Goal: Information Seeking & Learning: Find specific fact

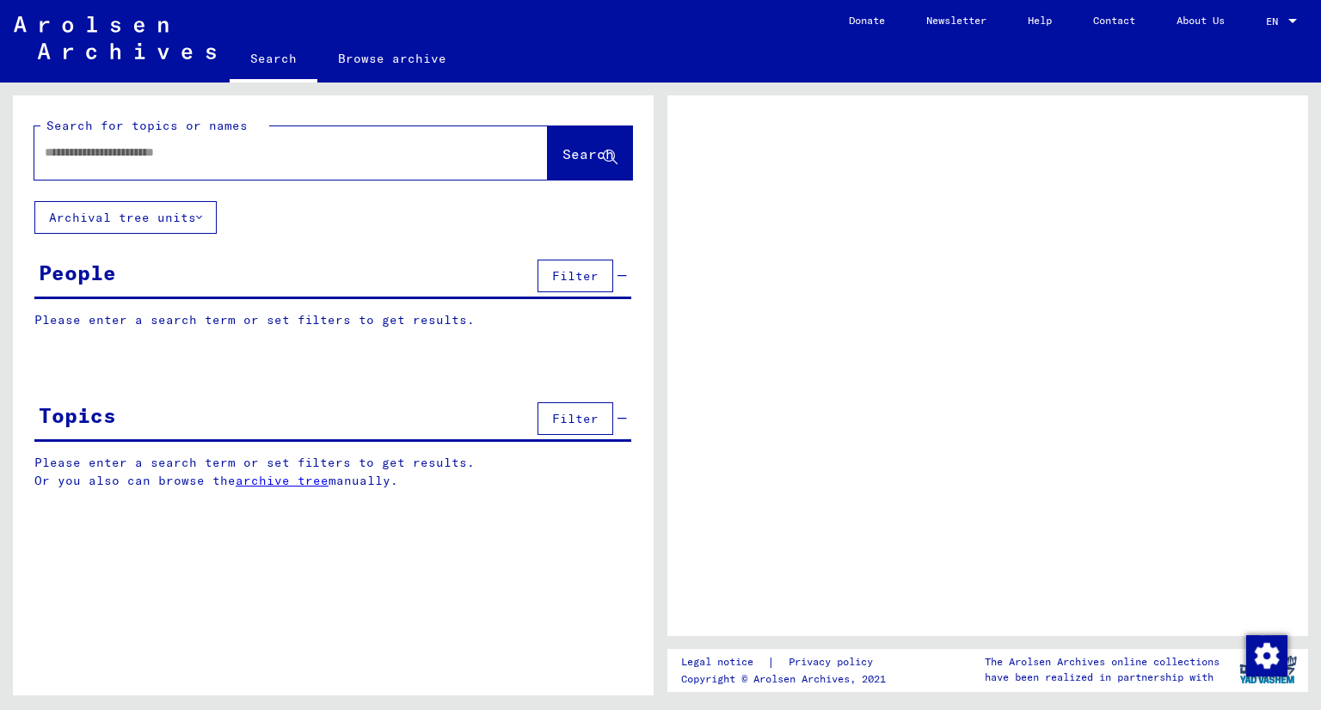
click at [217, 163] on div at bounding box center [270, 152] width 472 height 39
click at [211, 144] on input "text" at bounding box center [276, 153] width 462 height 18
type input "********"
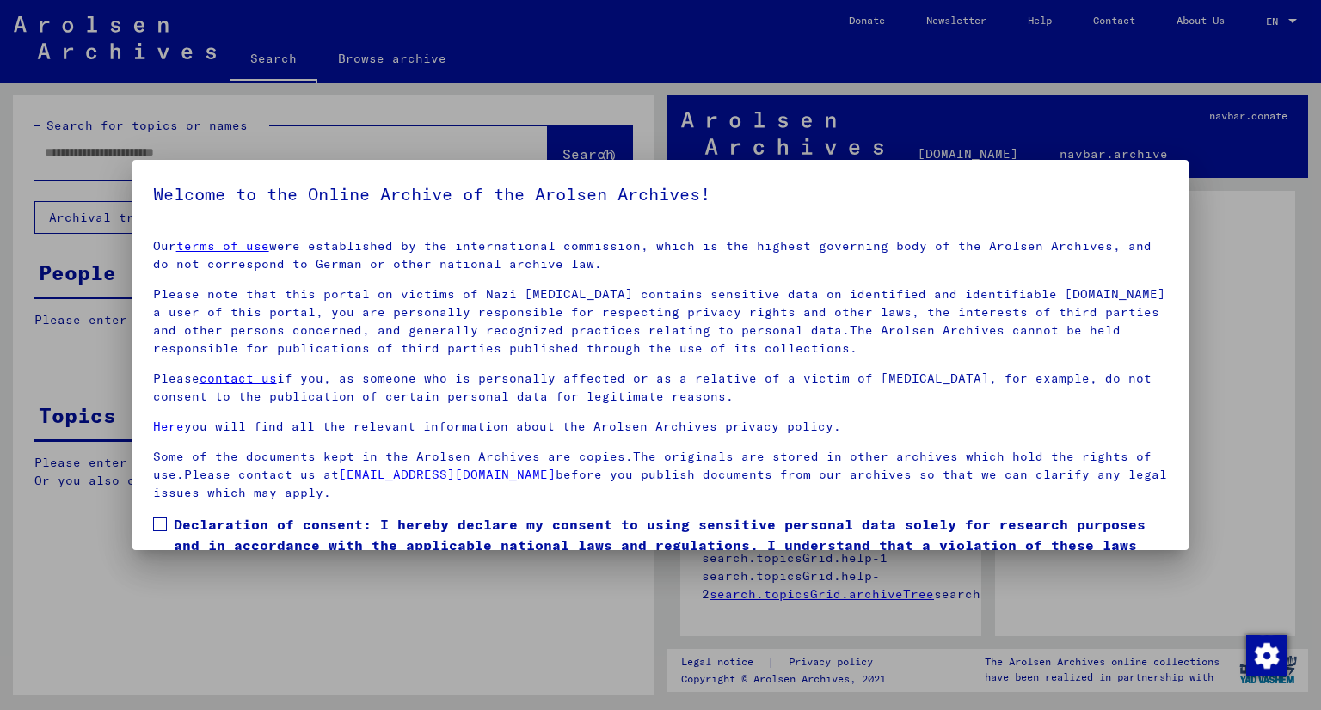
click at [156, 524] on span at bounding box center [160, 525] width 14 height 14
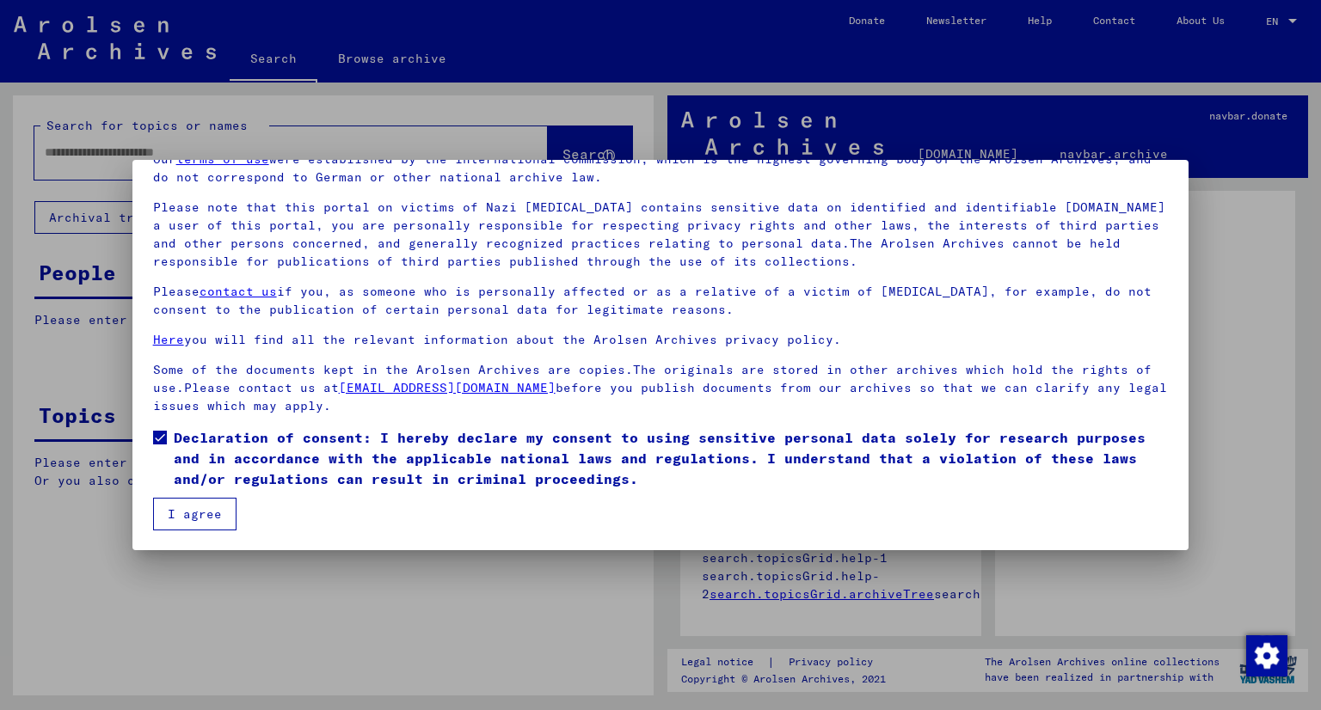
click at [203, 513] on button "I agree" at bounding box center [194, 514] width 83 height 33
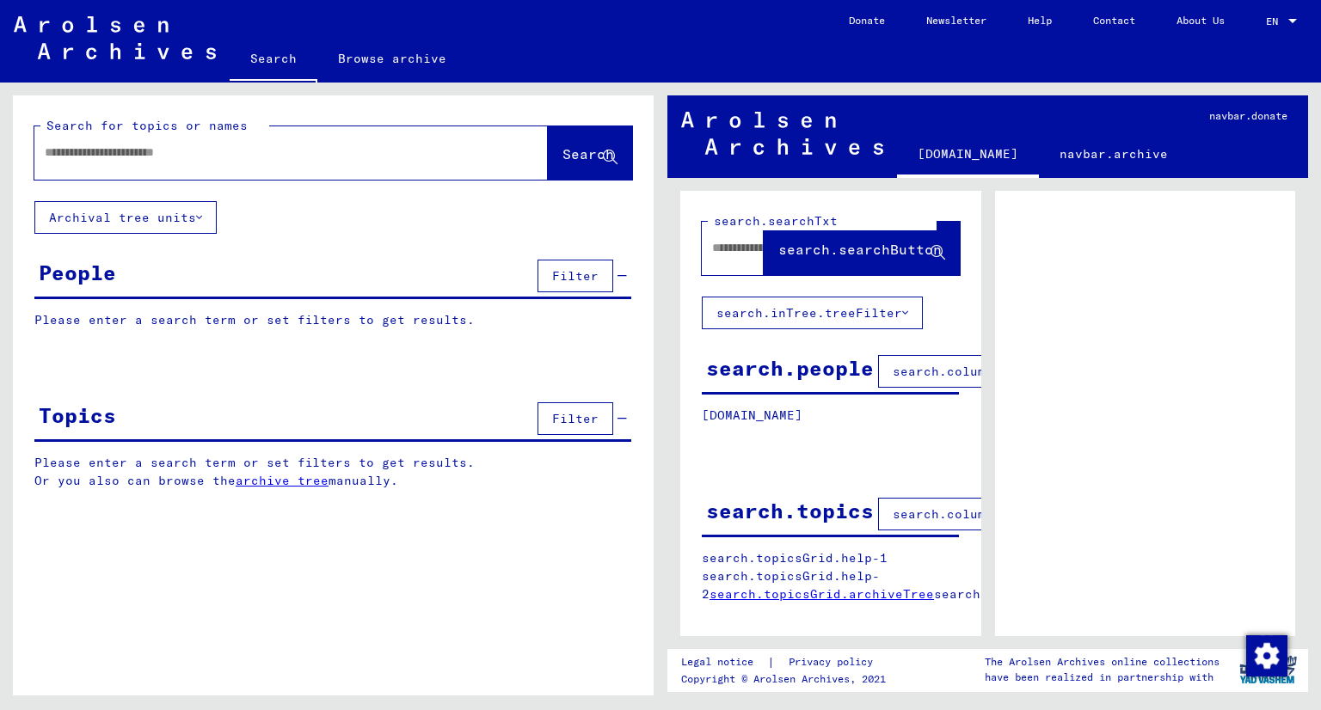
click at [259, 160] on input "text" at bounding box center [276, 153] width 462 height 18
type input "*********"
click at [592, 148] on span "Search" at bounding box center [589, 153] width 52 height 17
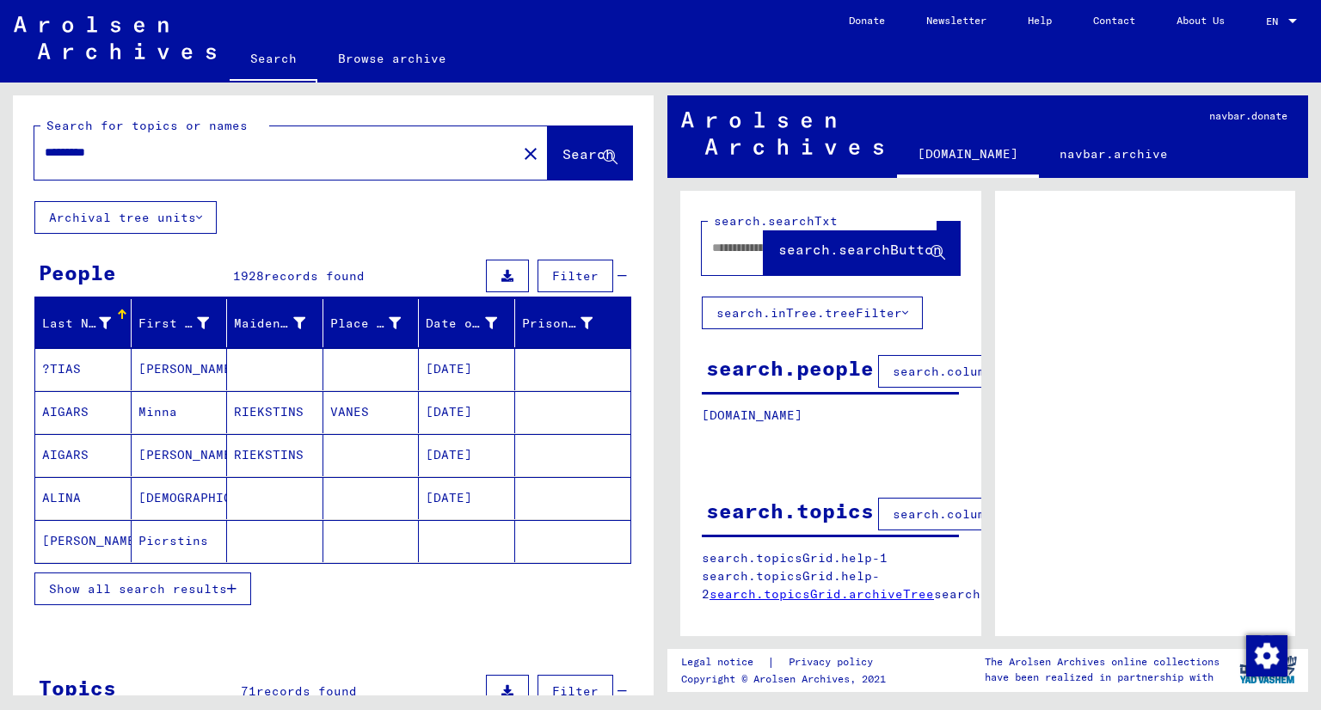
click at [233, 583] on icon "button" at bounding box center [231, 589] width 9 height 12
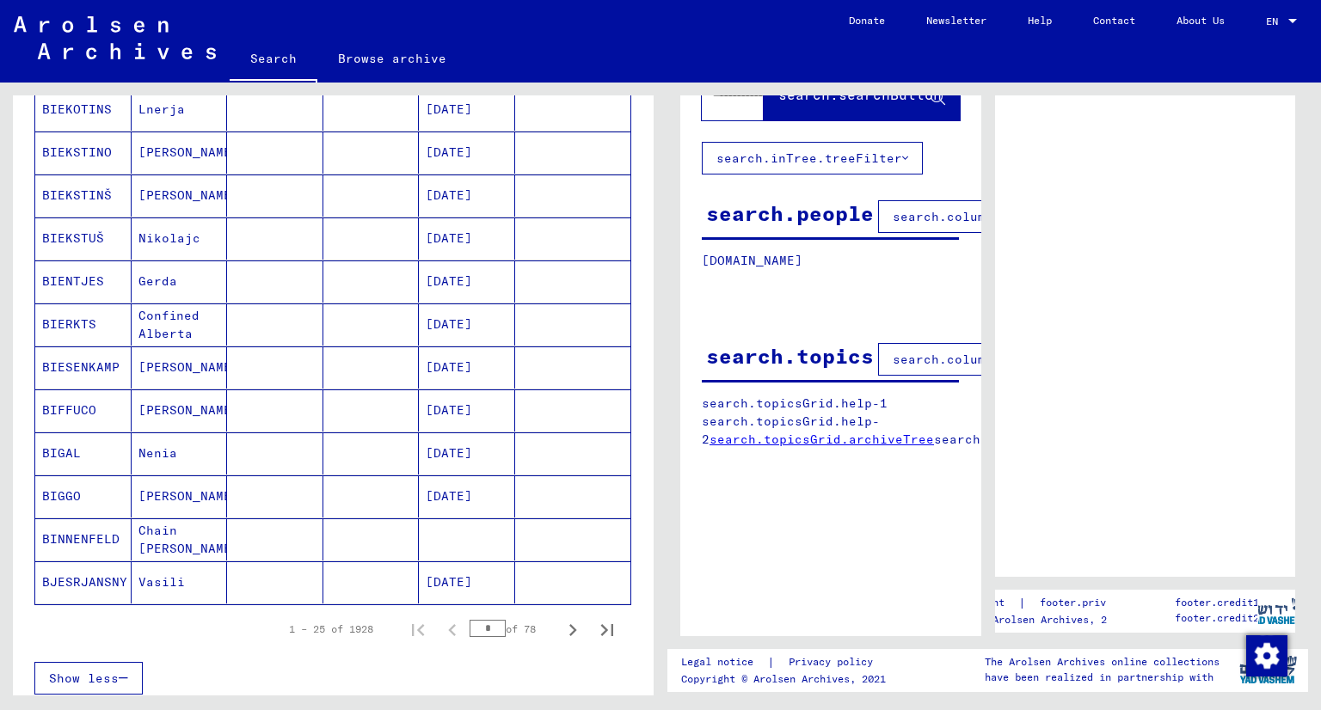
scroll to position [814, 0]
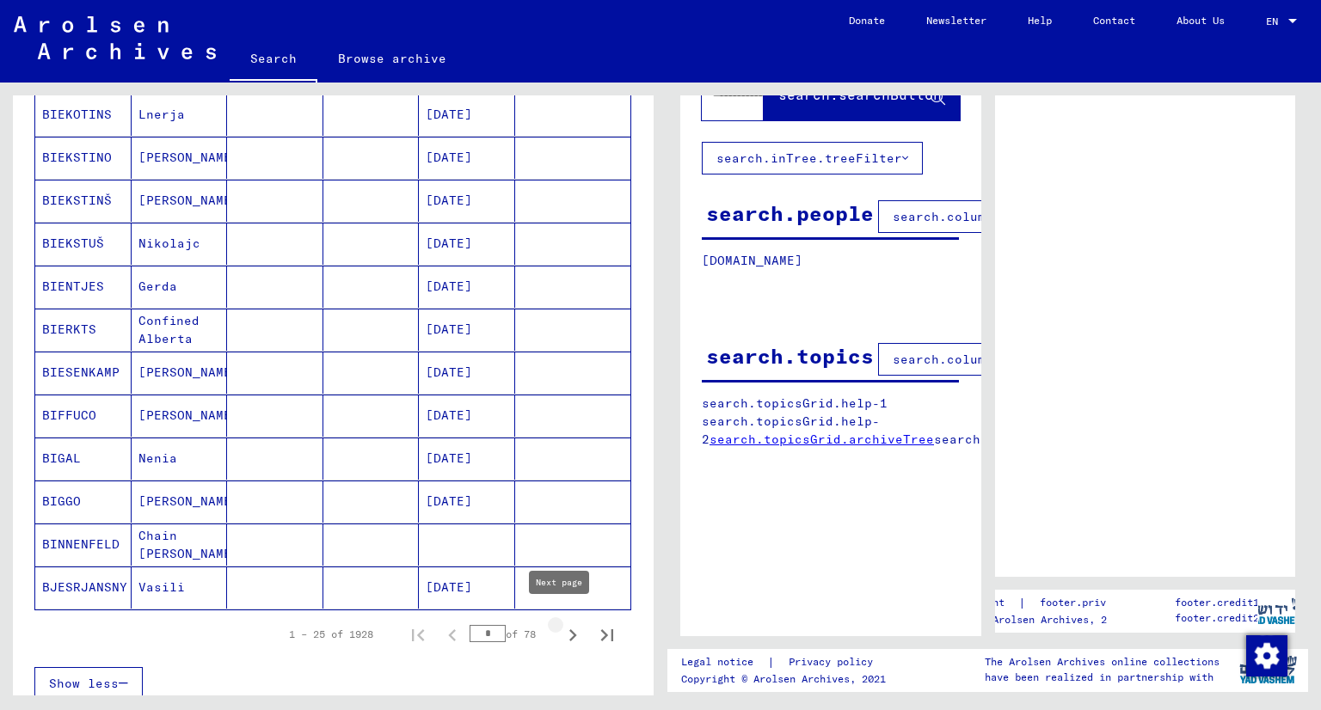
click at [561, 624] on icon "Next page" at bounding box center [573, 636] width 24 height 24
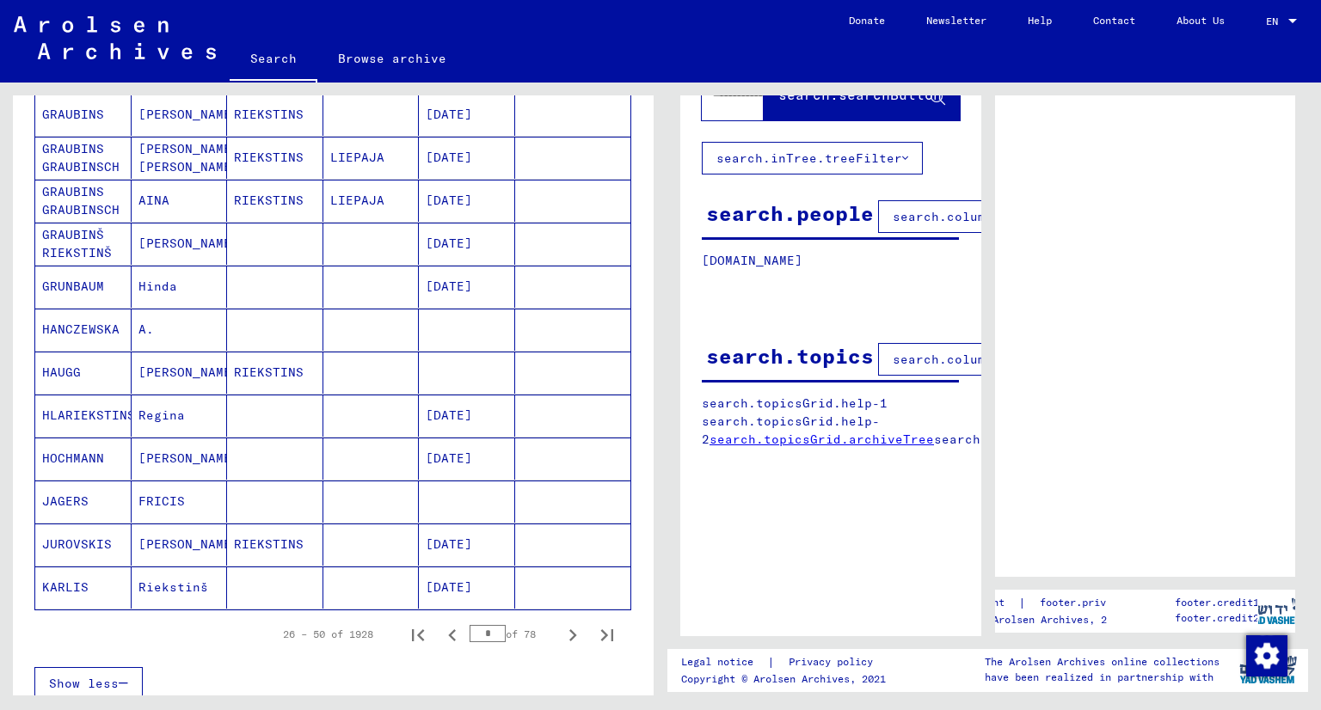
click at [261, 534] on mat-cell "RIEKSTINS" at bounding box center [275, 545] width 96 height 42
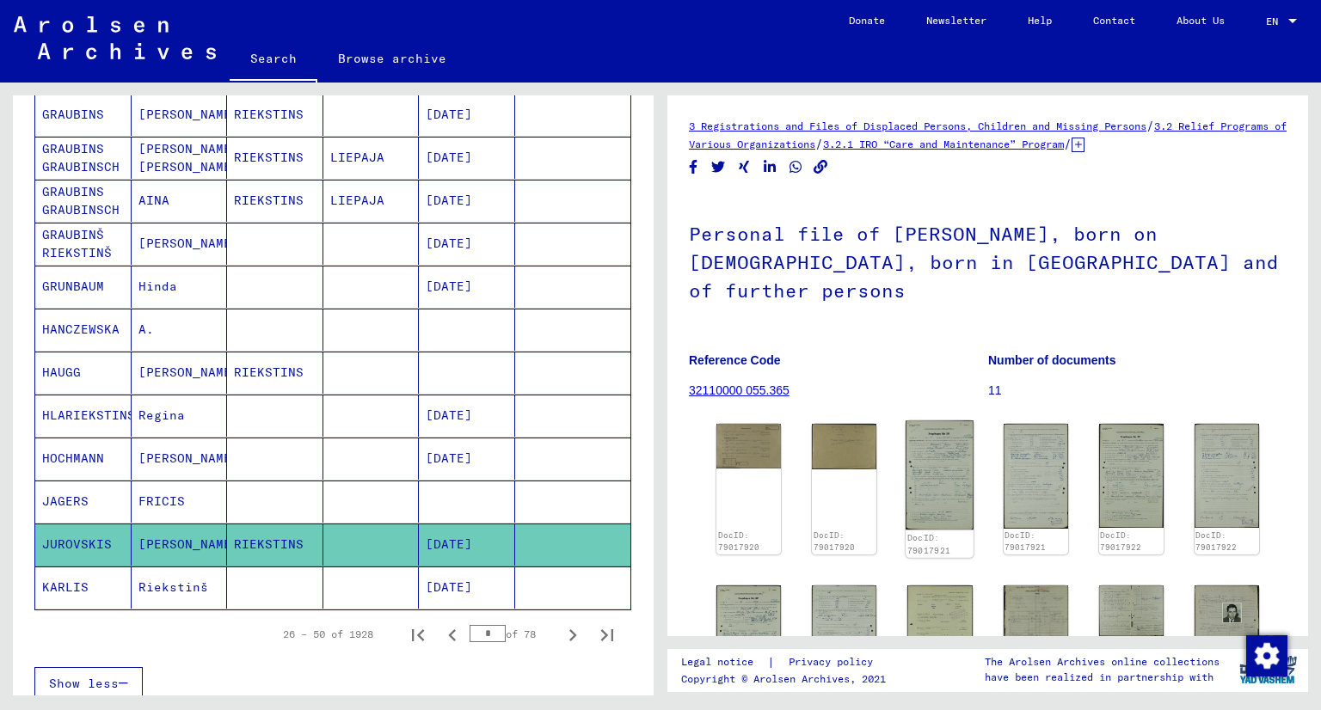
click at [950, 468] on img at bounding box center [940, 475] width 68 height 109
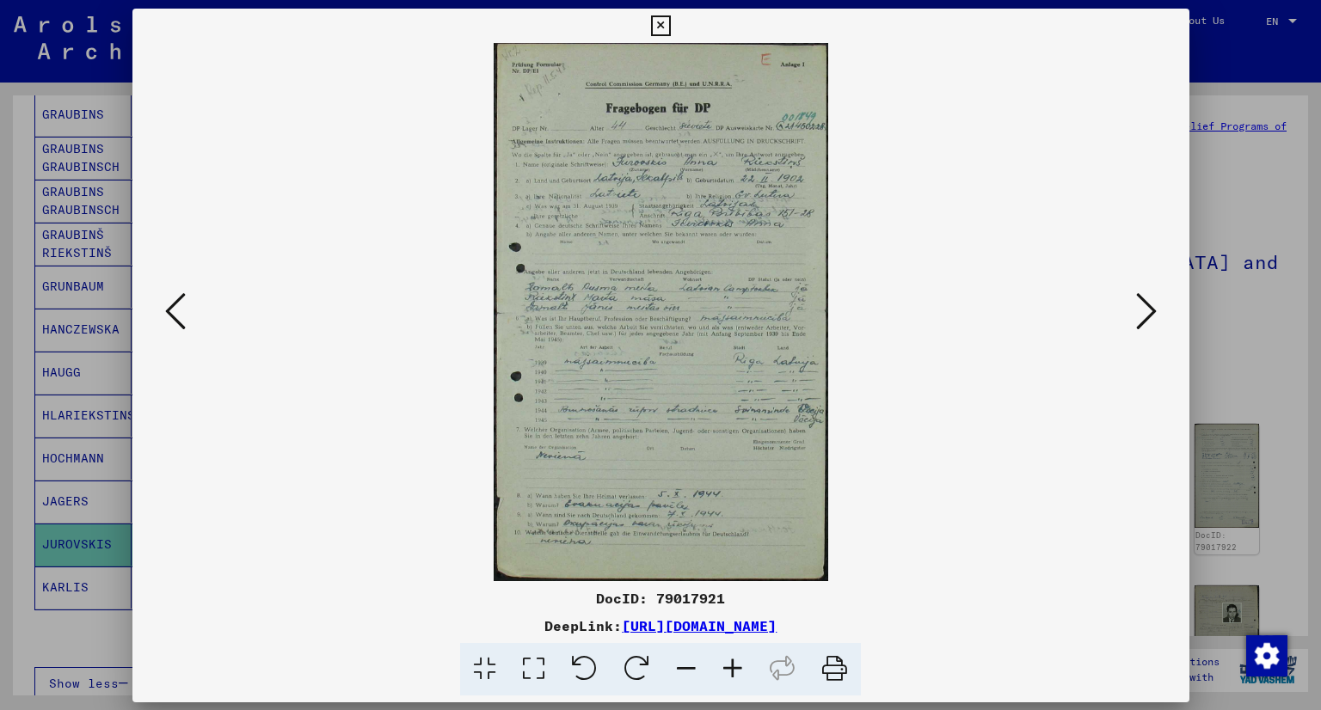
click at [950, 468] on img at bounding box center [661, 312] width 940 height 538
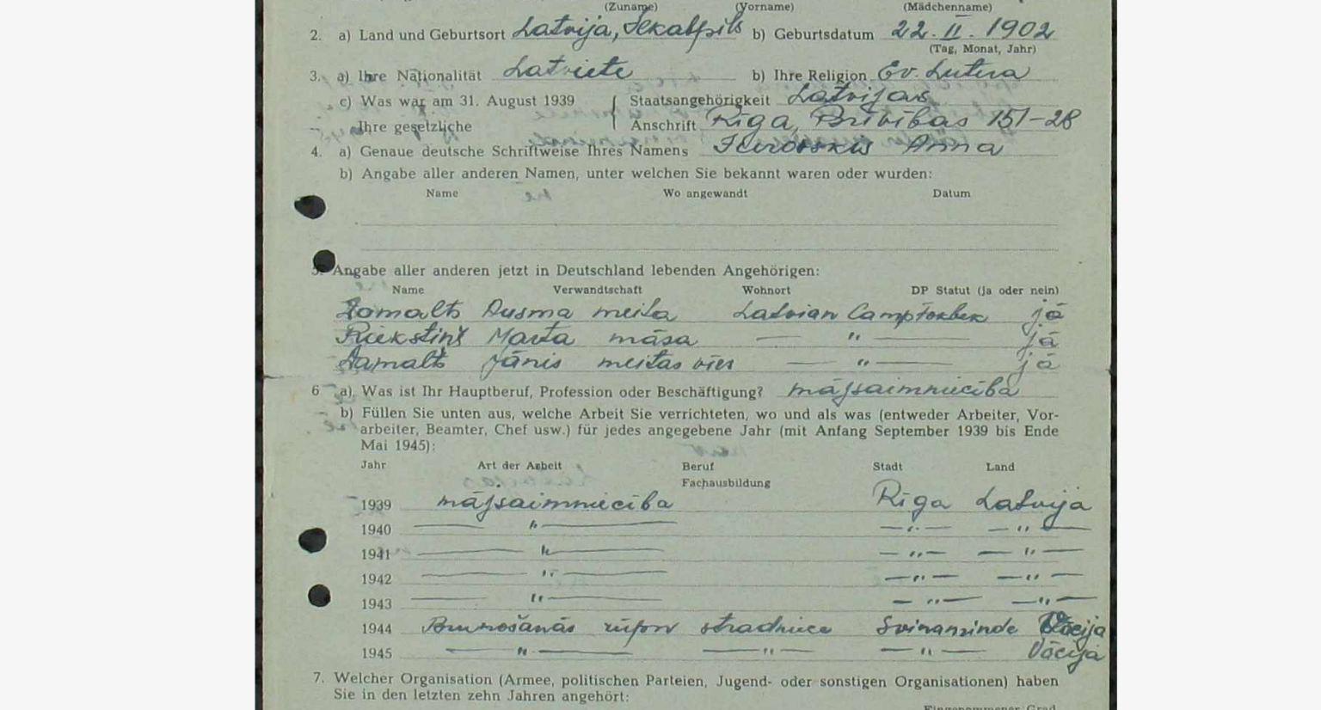
click at [686, 335] on img at bounding box center [661, 312] width 940 height 538
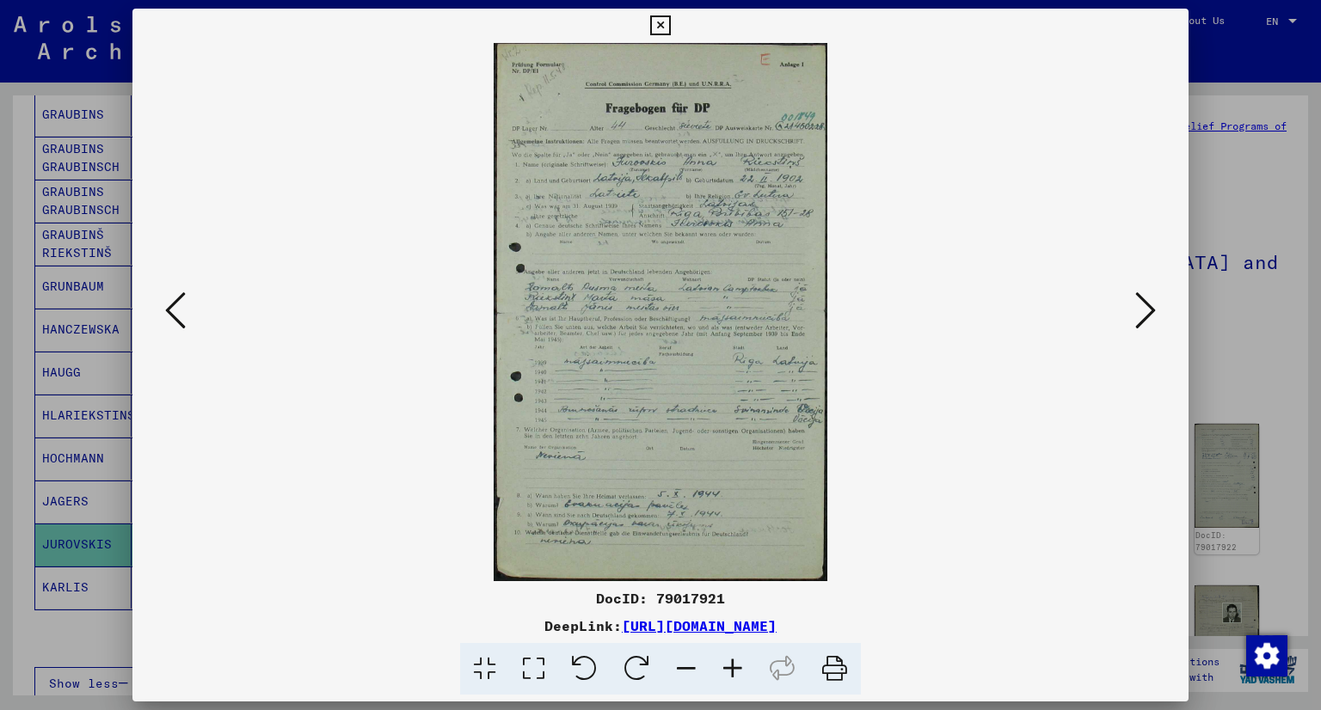
click at [1149, 307] on icon at bounding box center [1145, 310] width 21 height 41
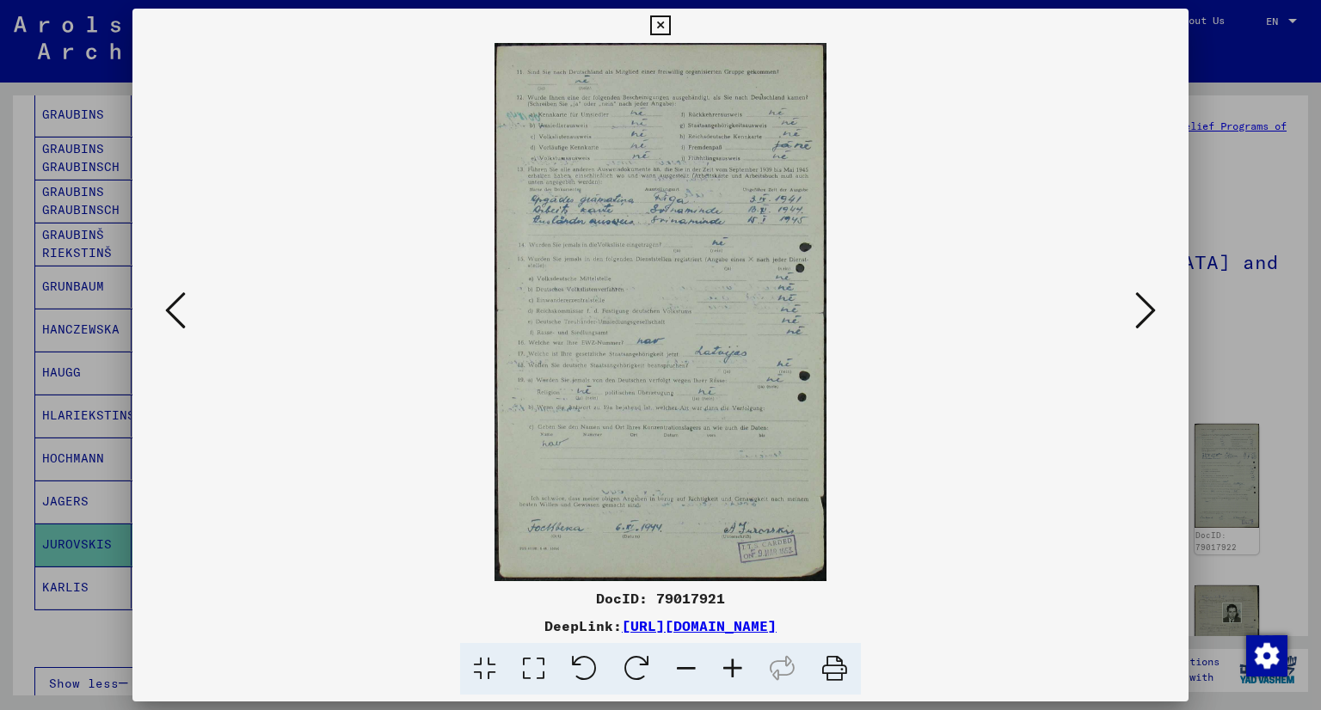
click at [1147, 310] on icon at bounding box center [1145, 310] width 21 height 41
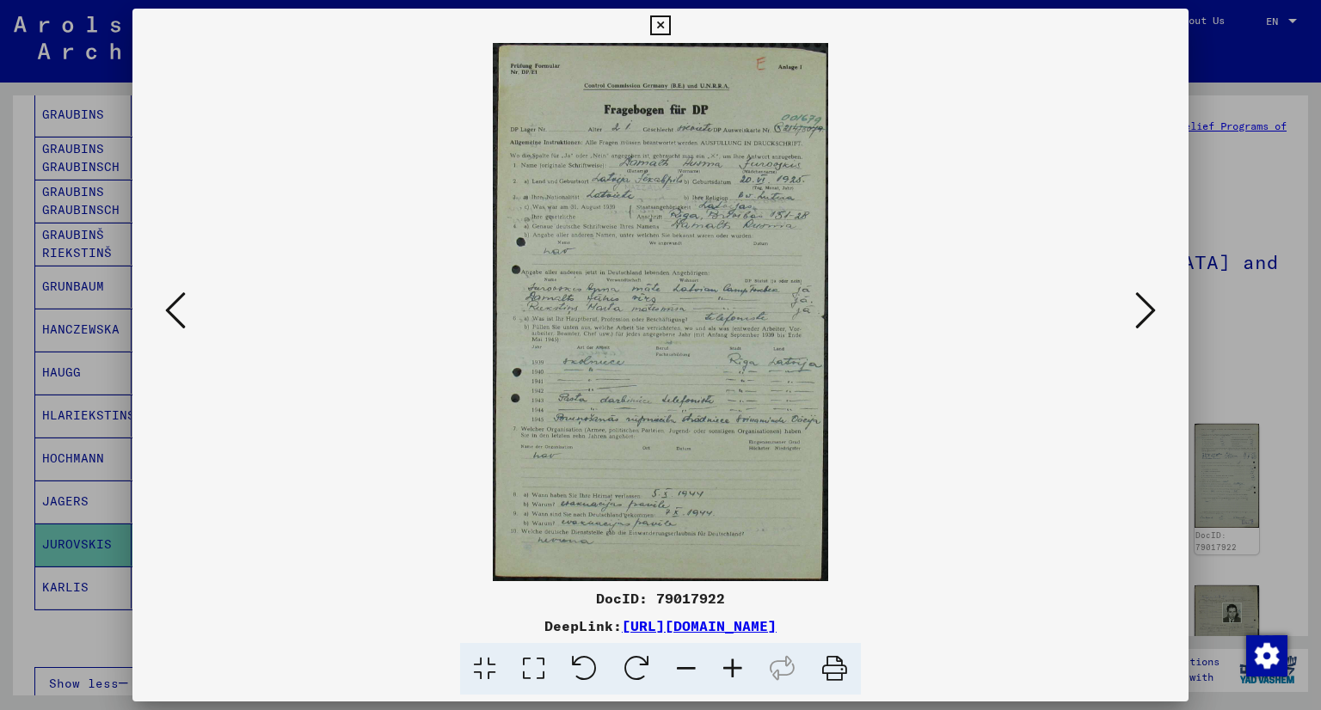
click at [1147, 310] on icon at bounding box center [1145, 310] width 21 height 41
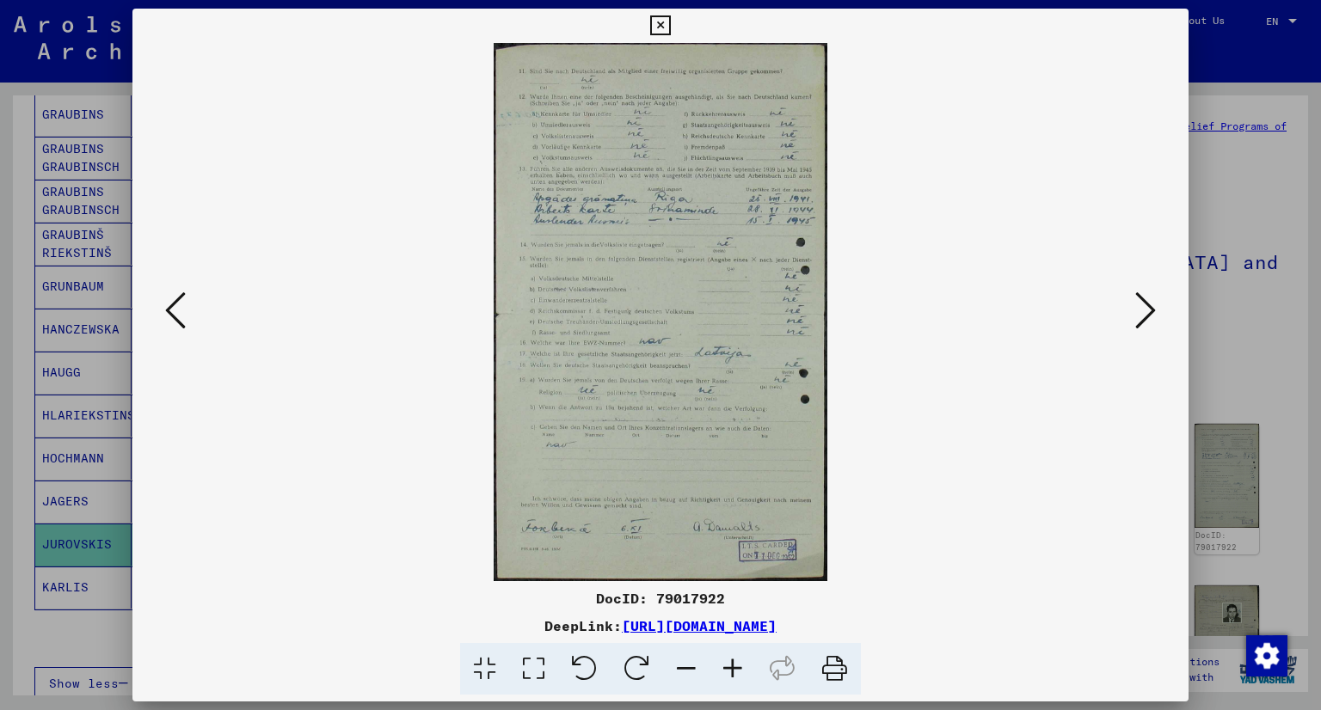
click at [170, 306] on icon at bounding box center [175, 310] width 21 height 41
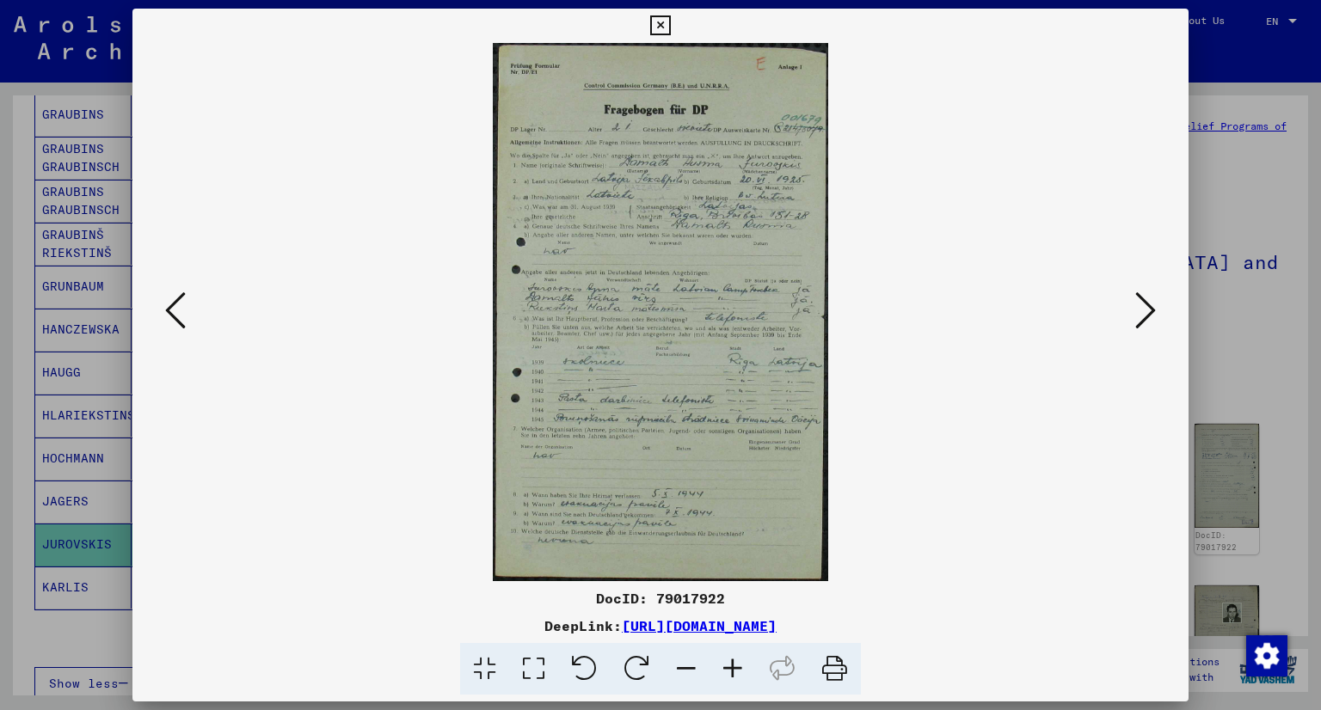
click at [1147, 311] on icon at bounding box center [1145, 310] width 21 height 41
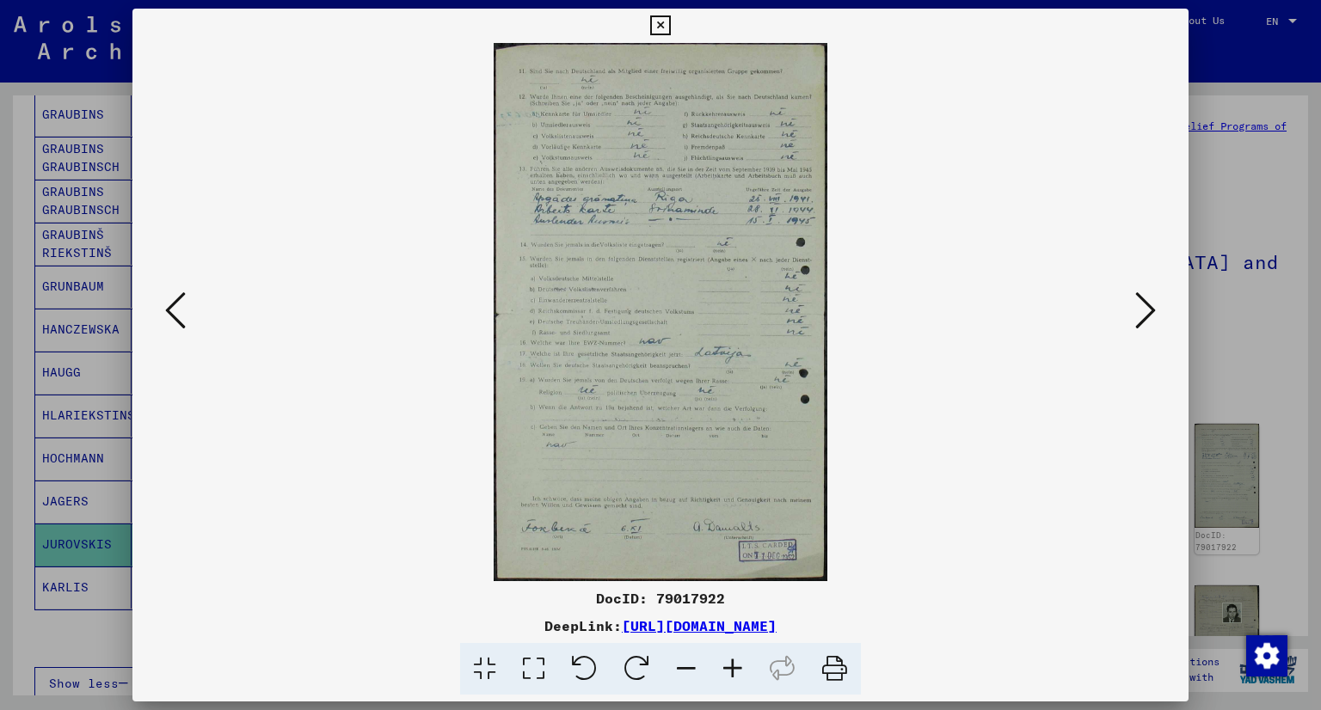
click at [1147, 311] on icon at bounding box center [1145, 310] width 21 height 41
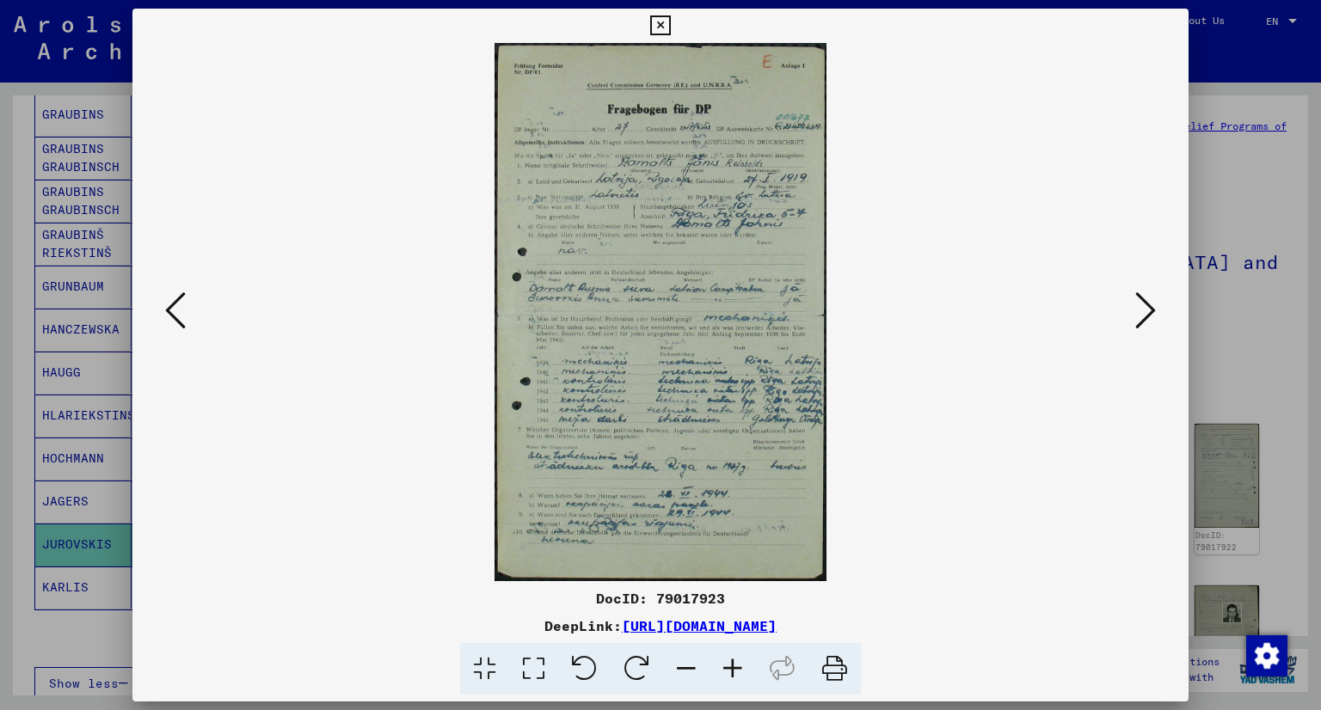
click at [1147, 311] on icon at bounding box center [1145, 310] width 21 height 41
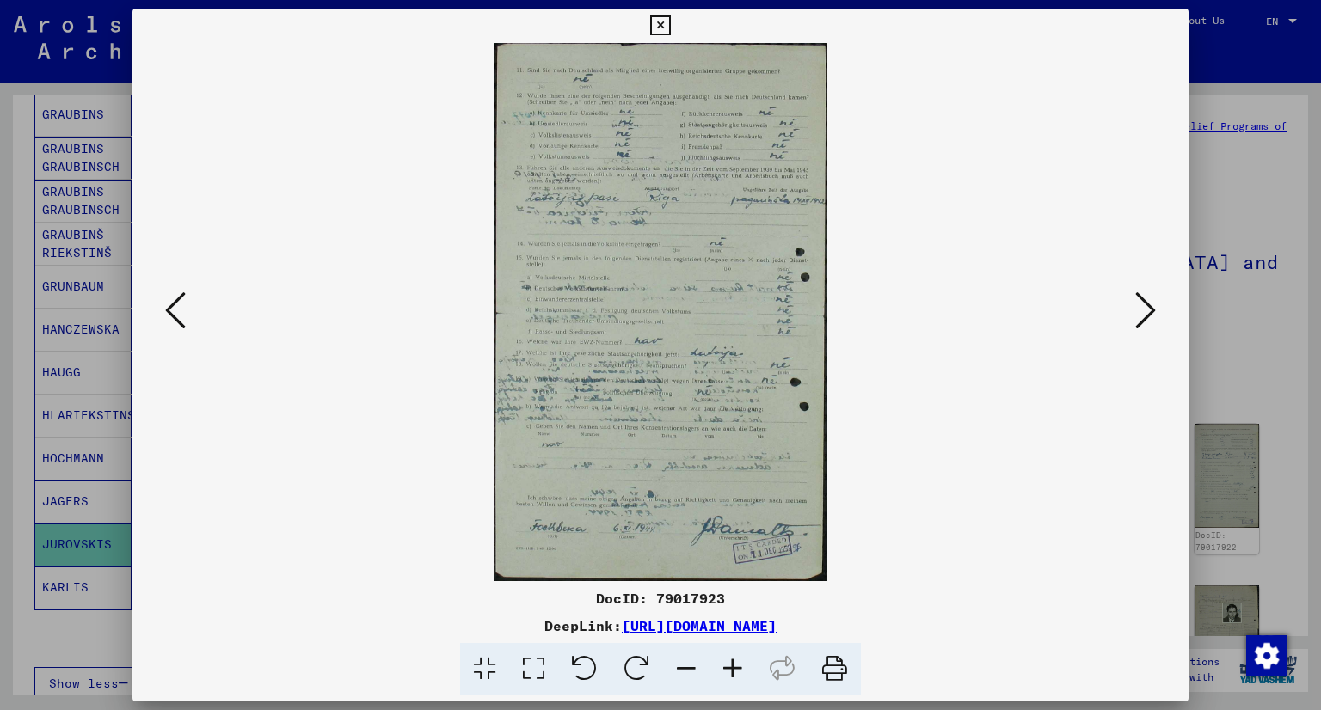
click at [1147, 311] on icon at bounding box center [1145, 310] width 21 height 41
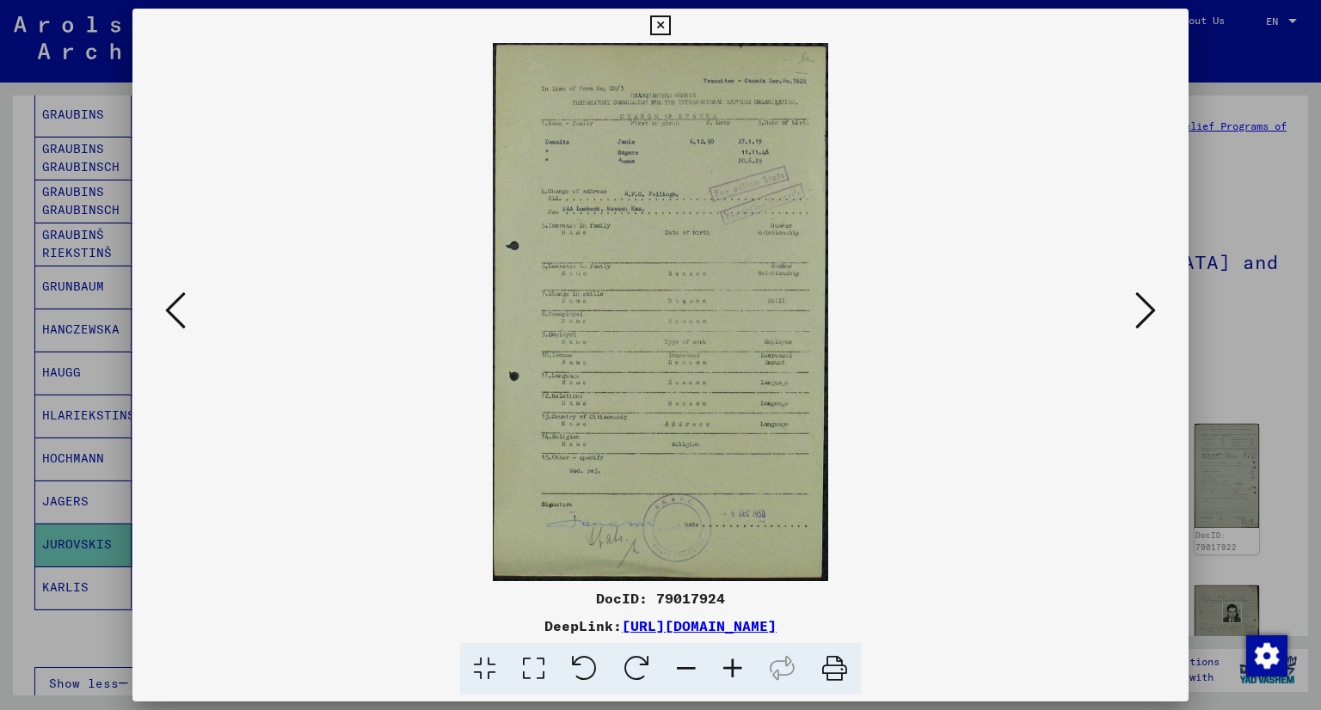
click at [1147, 311] on icon at bounding box center [1145, 310] width 21 height 41
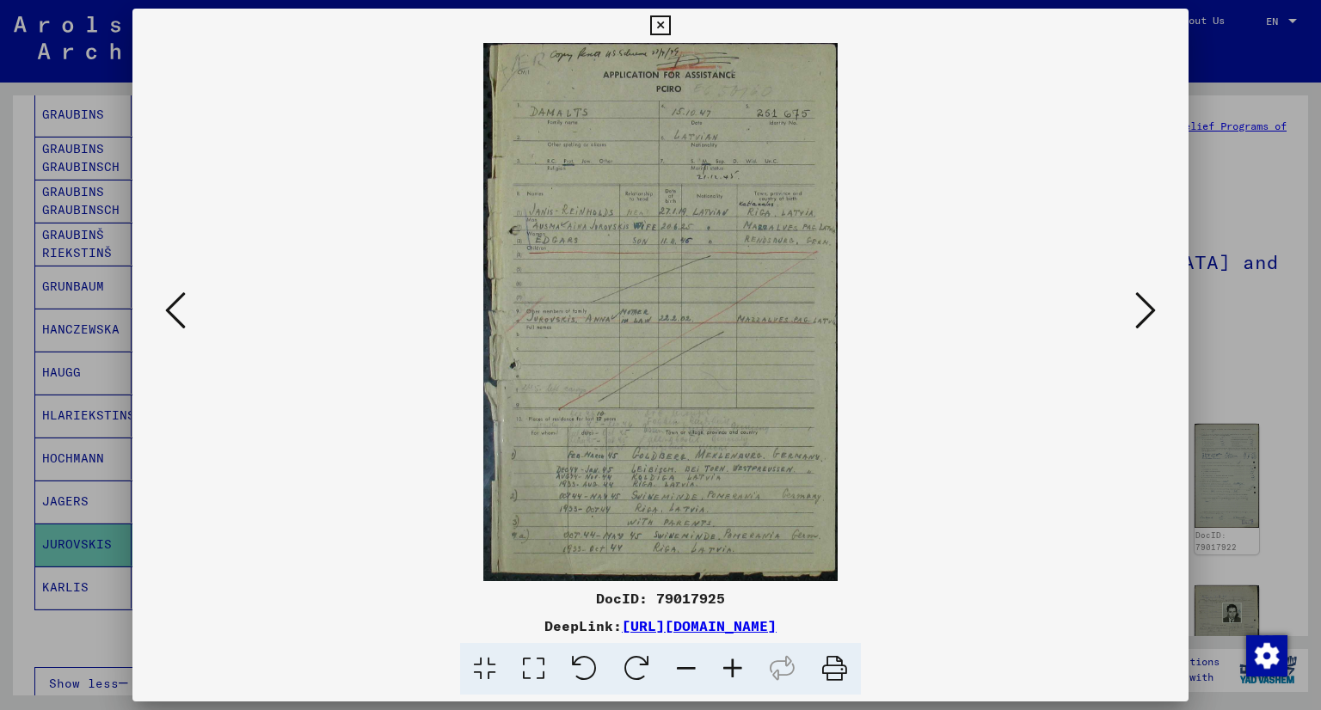
click at [1147, 311] on icon at bounding box center [1145, 310] width 21 height 41
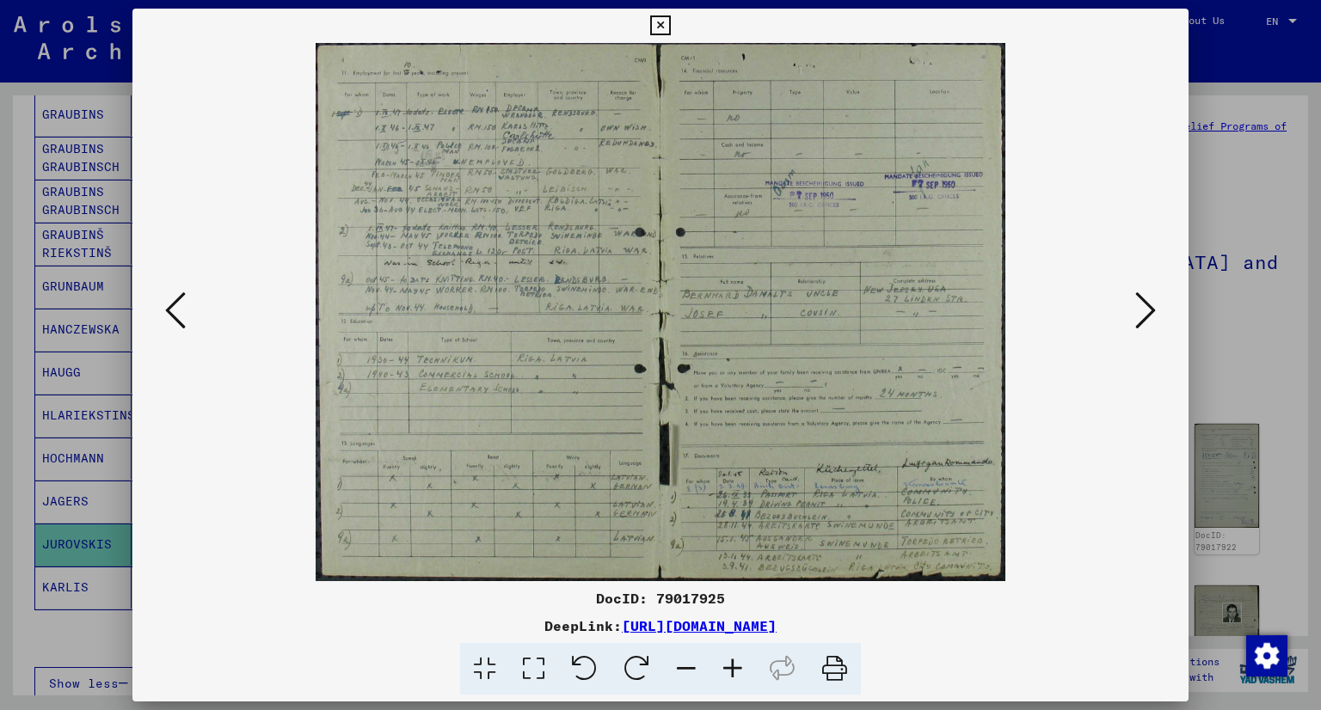
click at [173, 314] on icon at bounding box center [175, 310] width 21 height 41
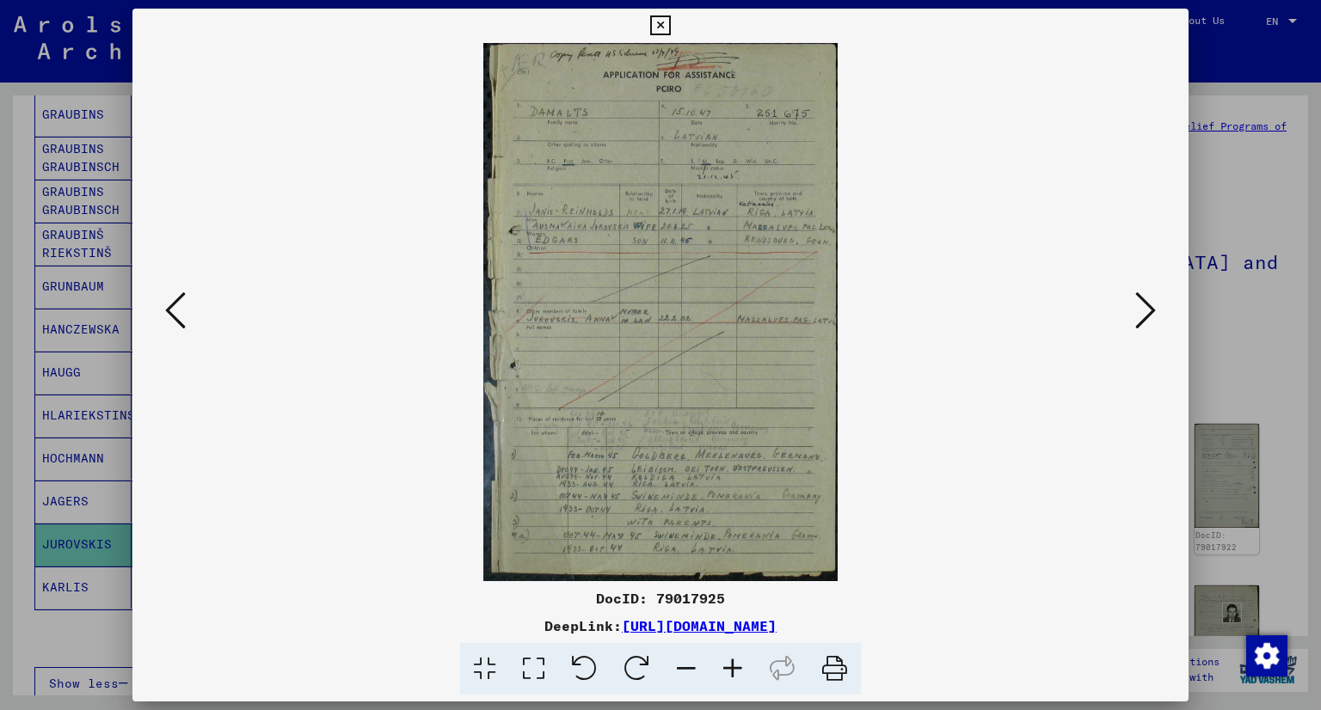
click at [1135, 314] on icon at bounding box center [1145, 310] width 21 height 41
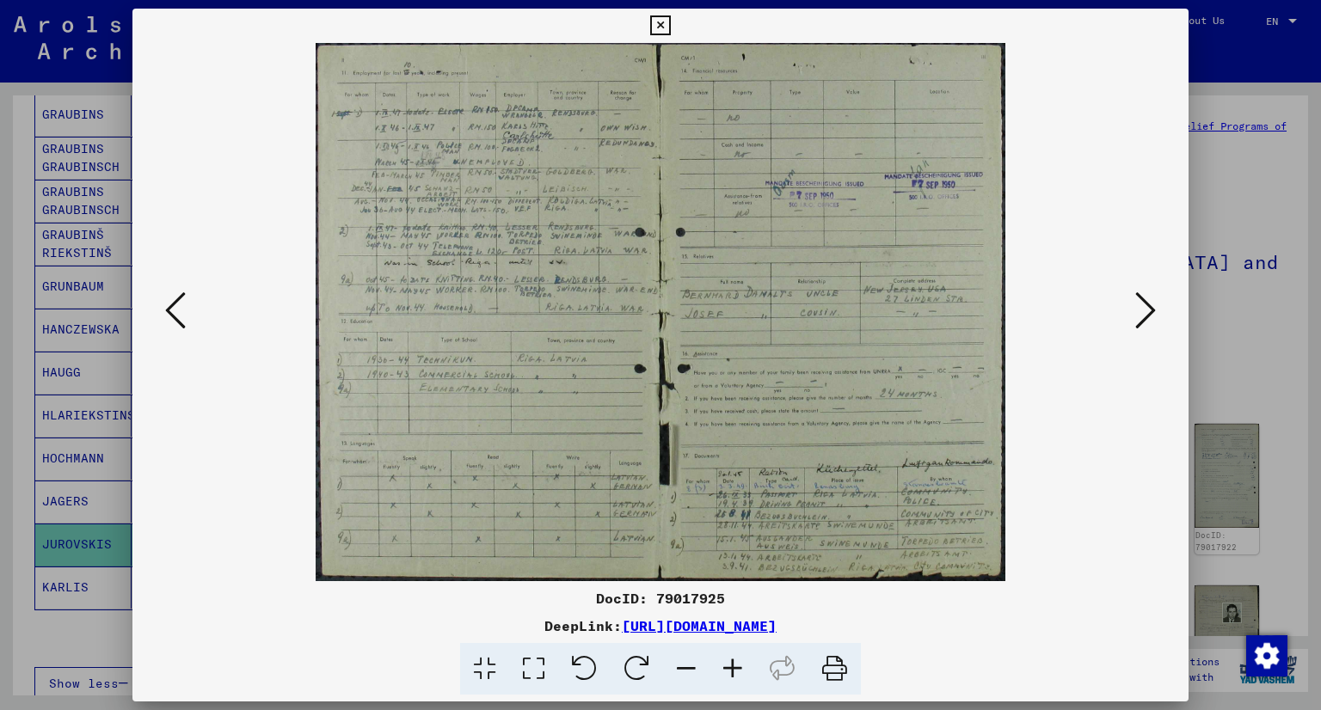
click at [1135, 314] on icon at bounding box center [1145, 310] width 21 height 41
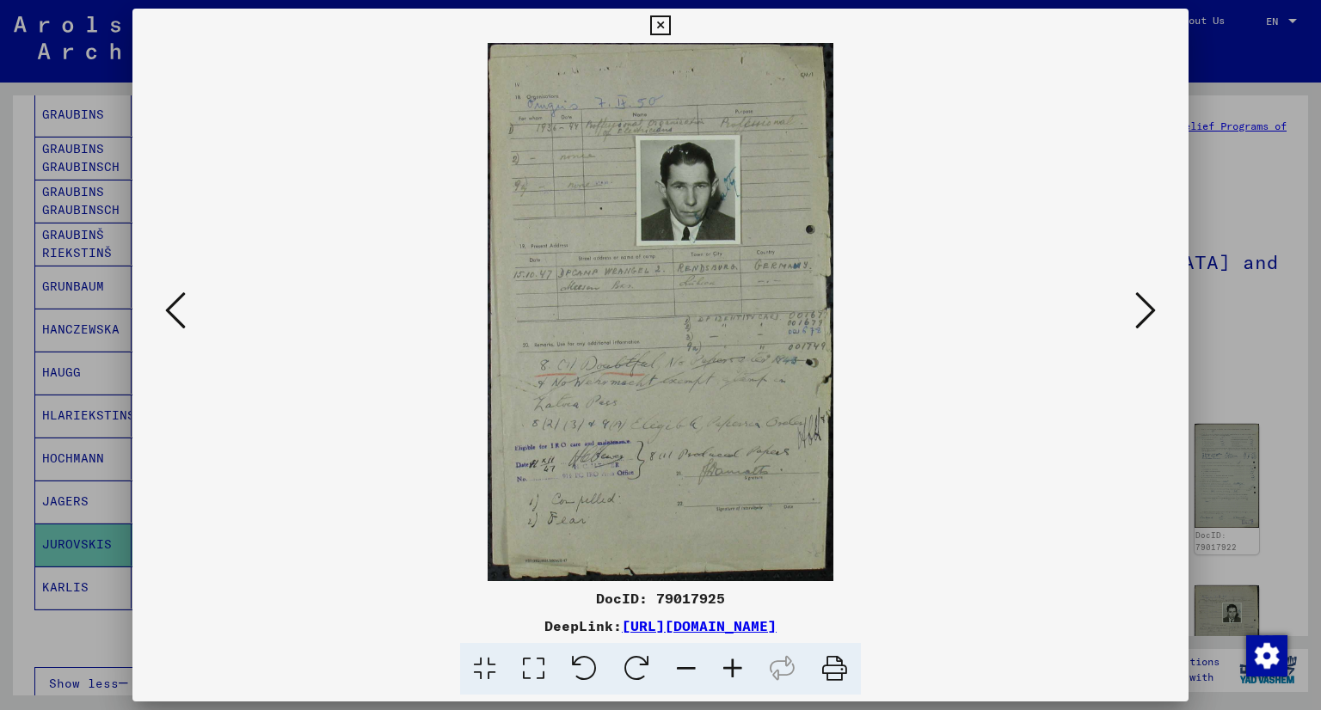
click at [1135, 314] on icon at bounding box center [1145, 310] width 21 height 41
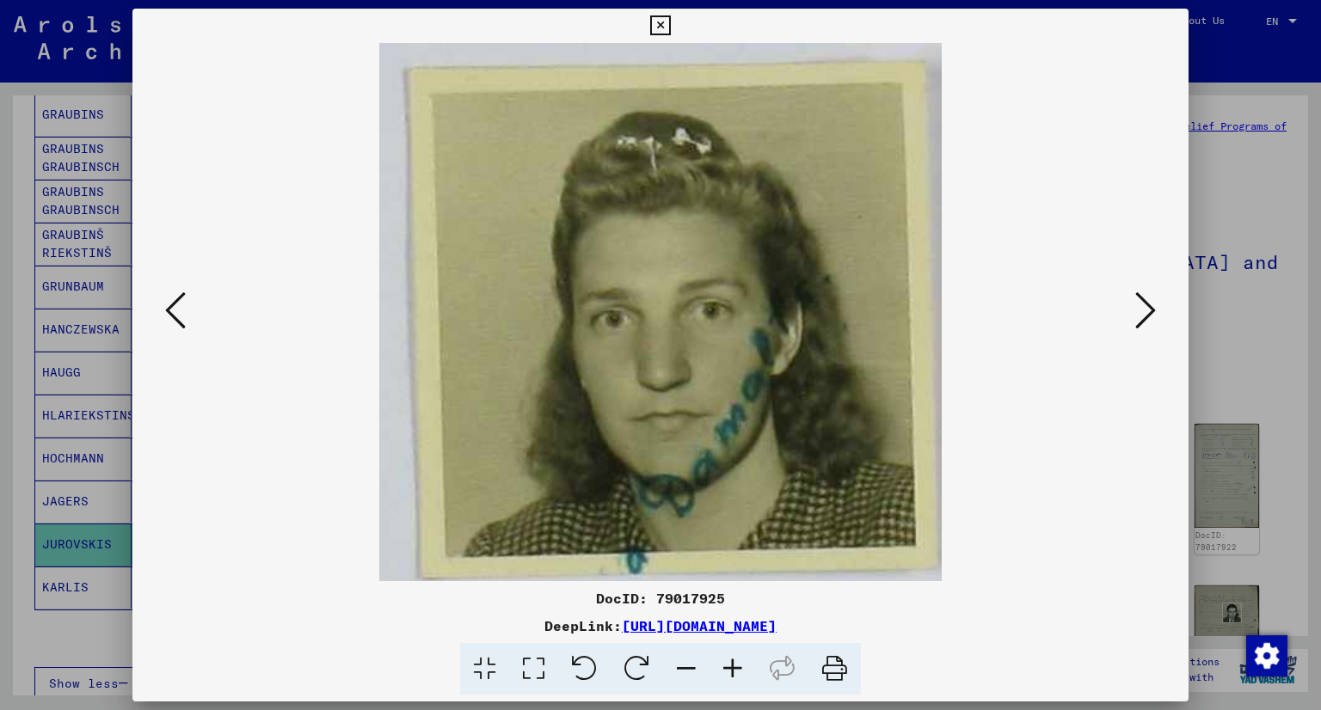
click at [1135, 314] on icon at bounding box center [1145, 310] width 21 height 41
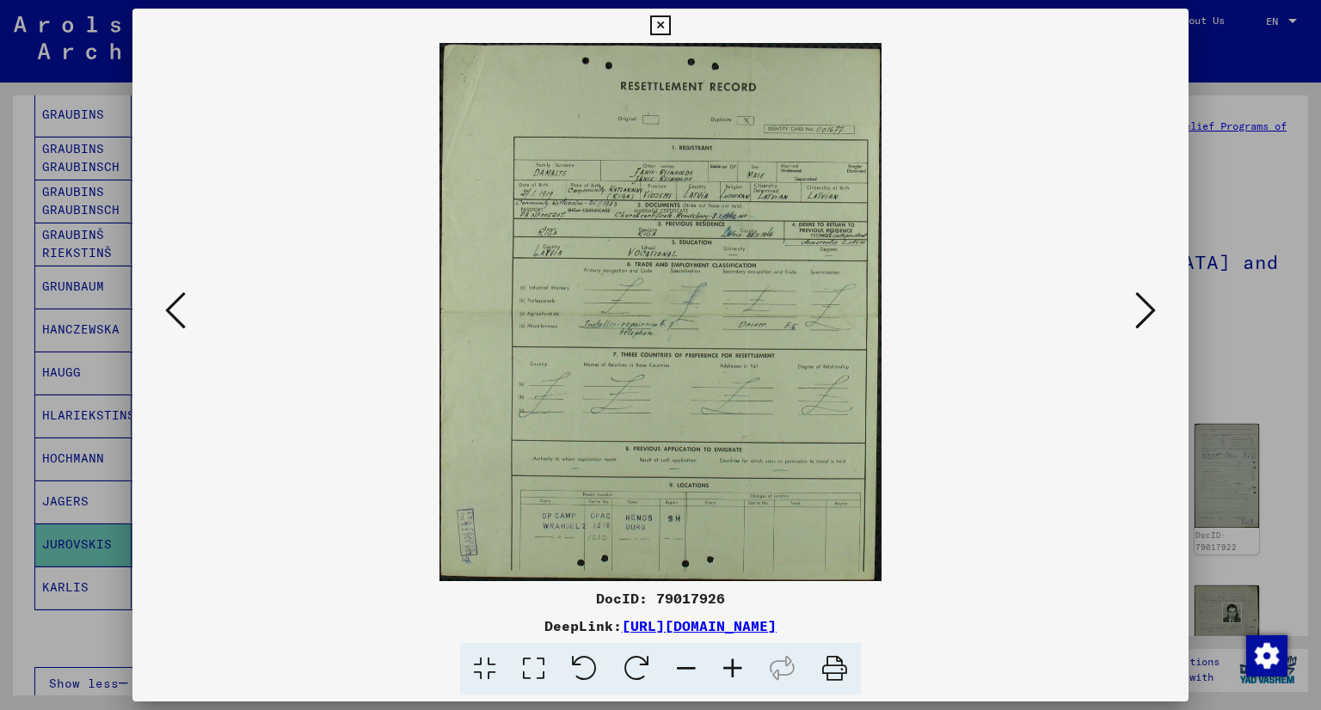
click at [1135, 314] on icon at bounding box center [1145, 310] width 21 height 41
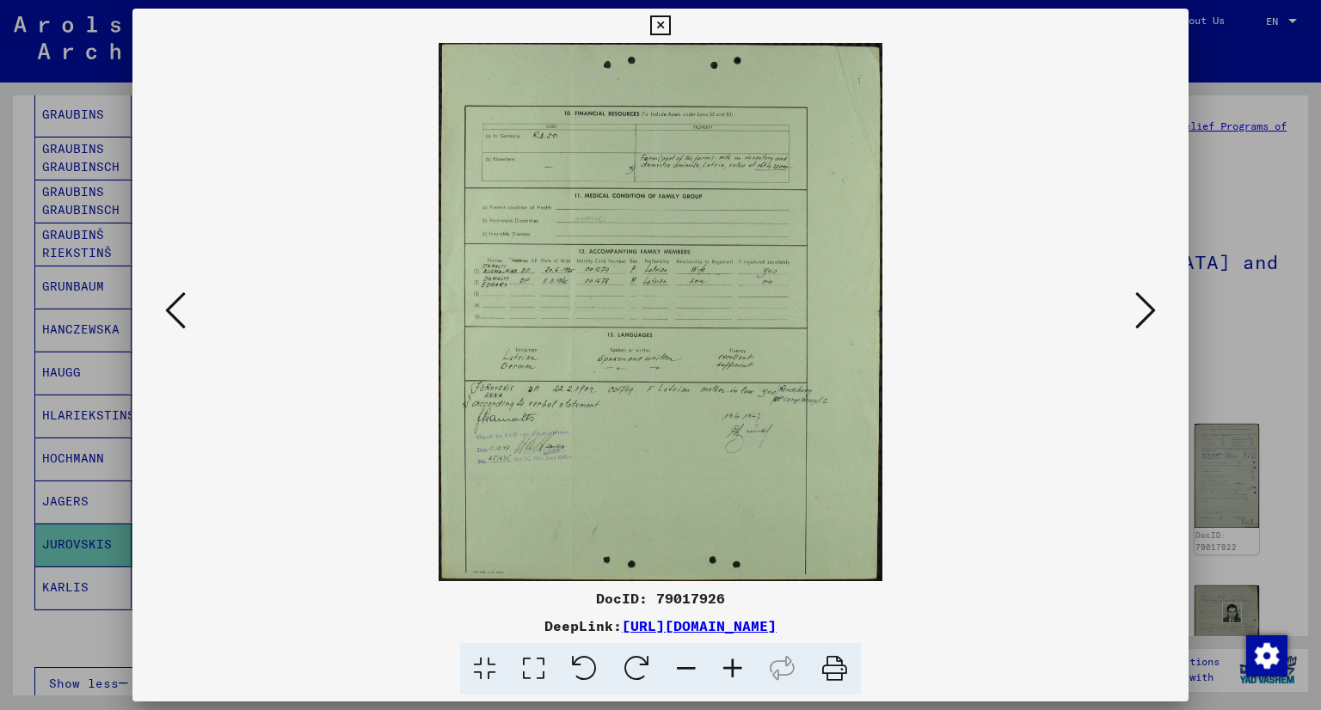
click at [1135, 314] on icon at bounding box center [1145, 310] width 21 height 41
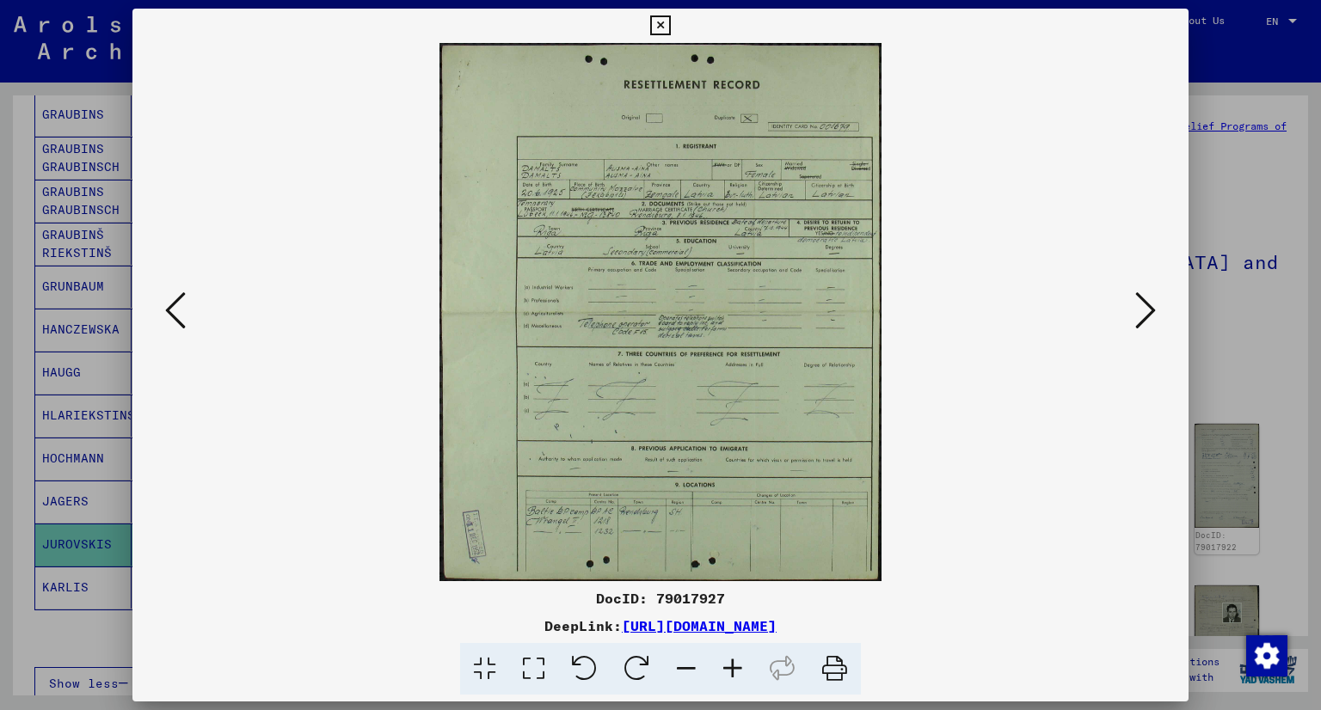
click at [1151, 309] on icon at bounding box center [1145, 310] width 21 height 41
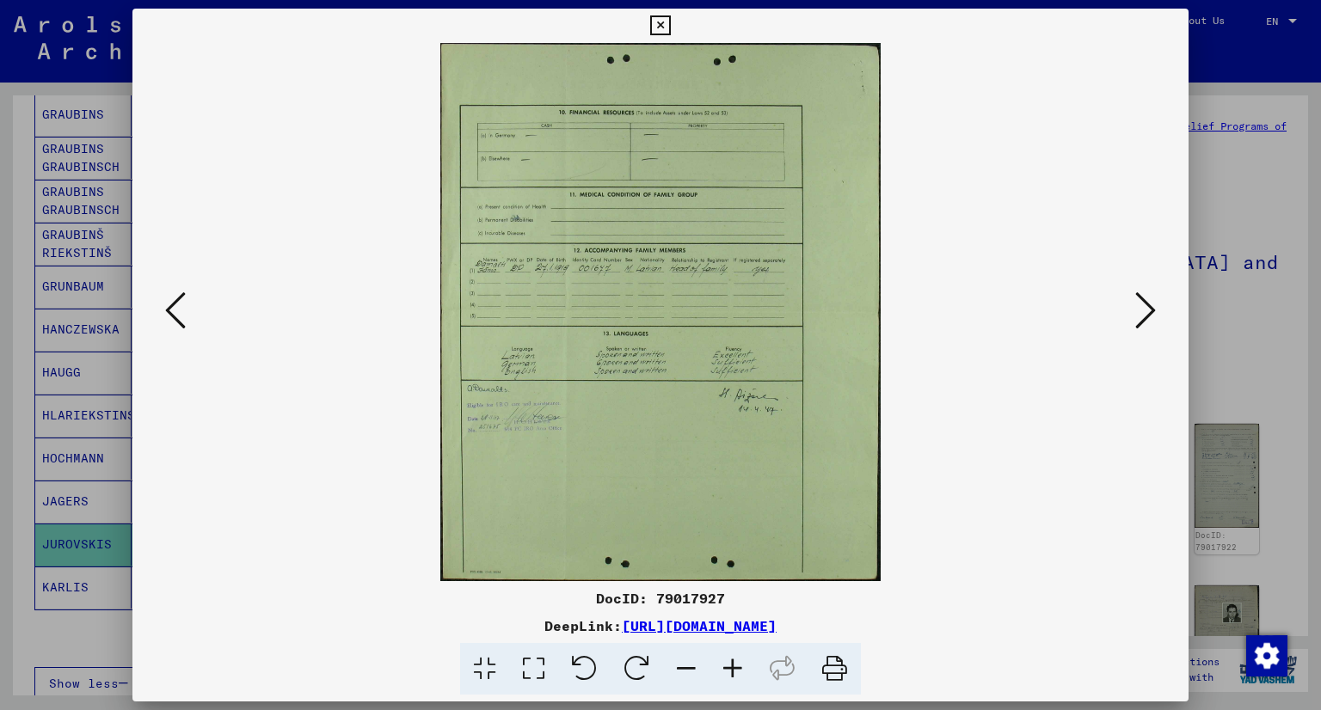
click at [1151, 309] on icon at bounding box center [1145, 310] width 21 height 41
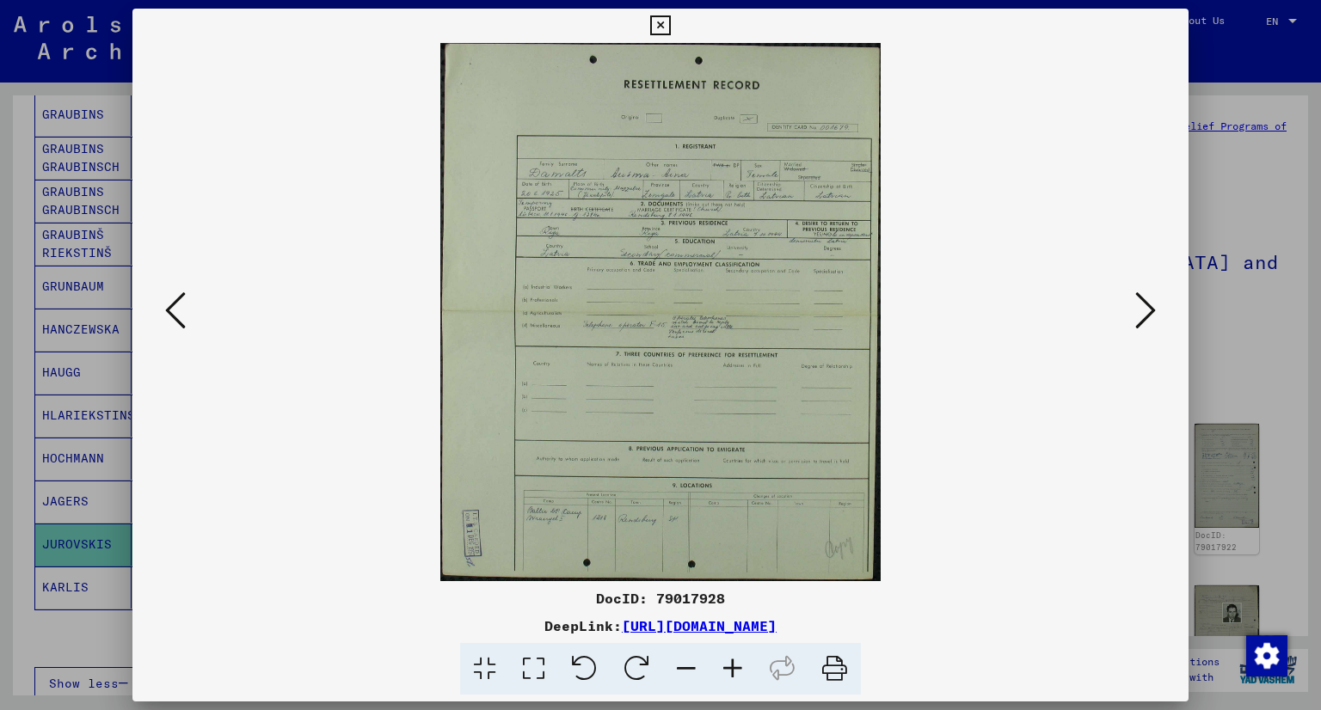
click at [1151, 309] on icon at bounding box center [1145, 310] width 21 height 41
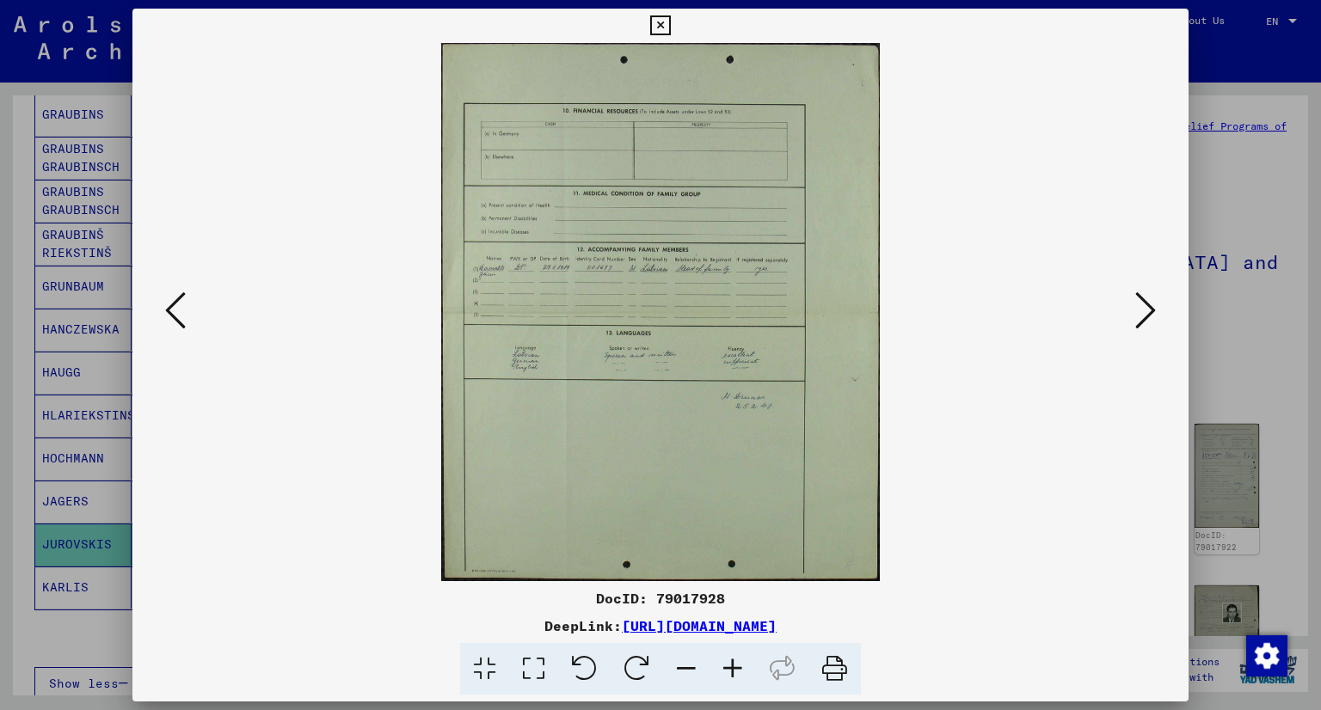
click at [1151, 309] on icon at bounding box center [1145, 310] width 21 height 41
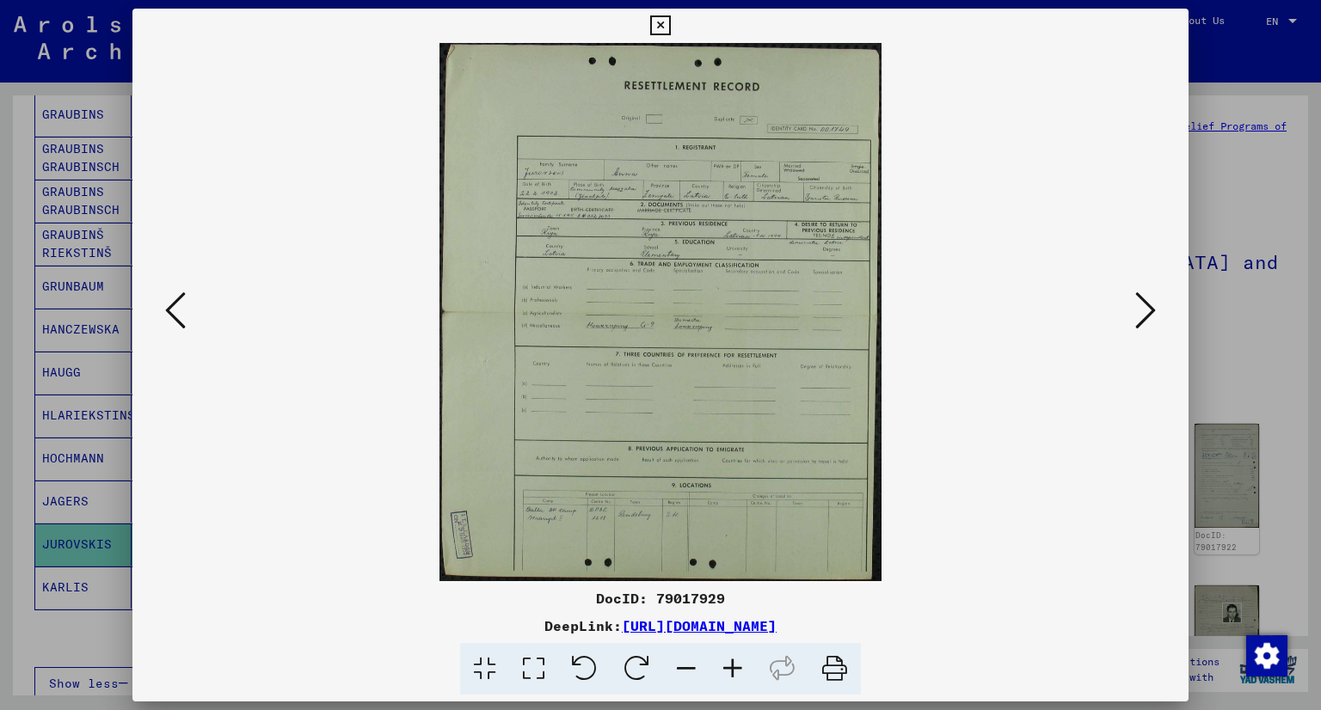
click at [1151, 309] on icon at bounding box center [1145, 310] width 21 height 41
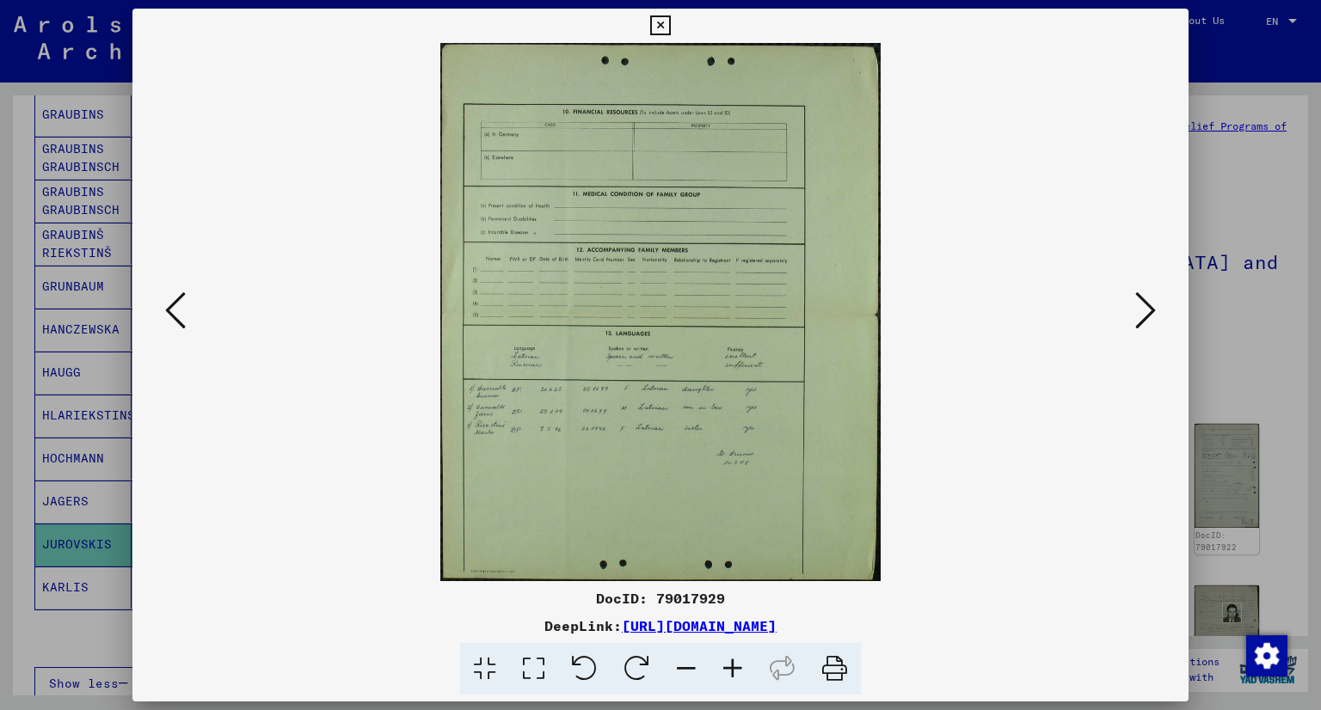
click at [1151, 309] on icon at bounding box center [1145, 310] width 21 height 41
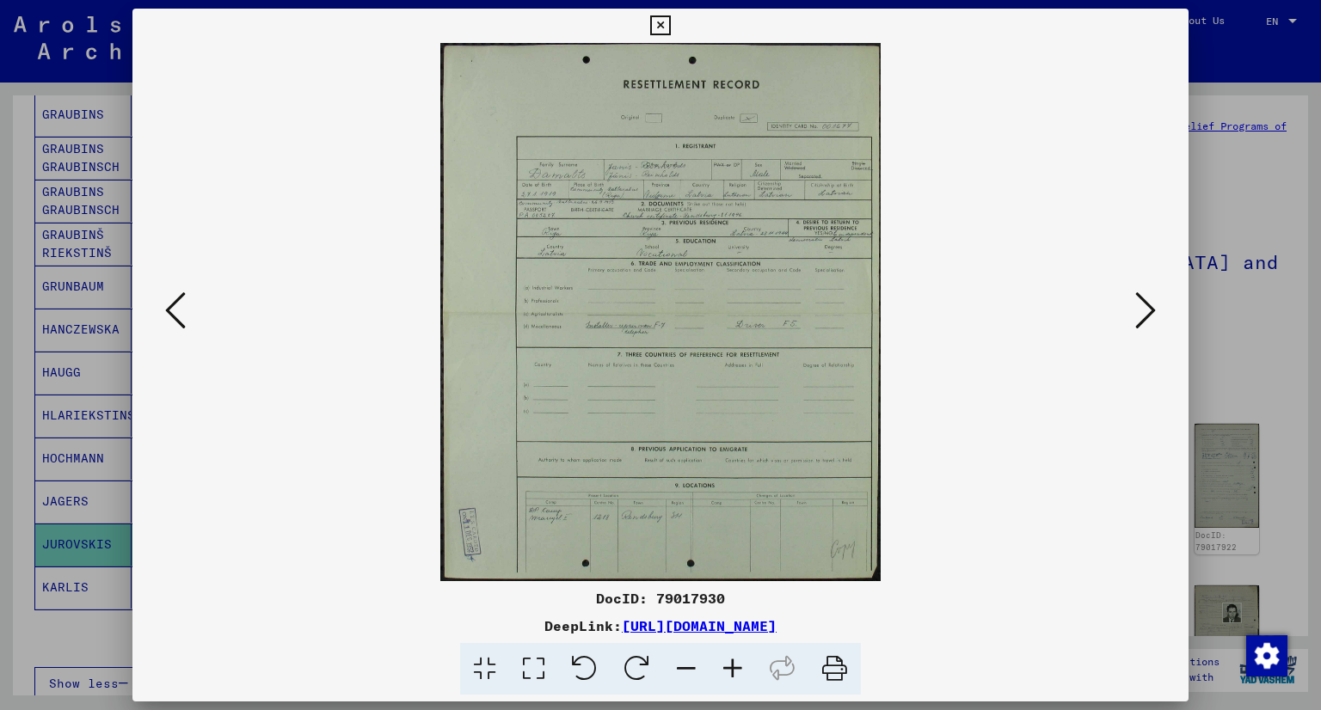
click at [1151, 309] on icon at bounding box center [1145, 310] width 21 height 41
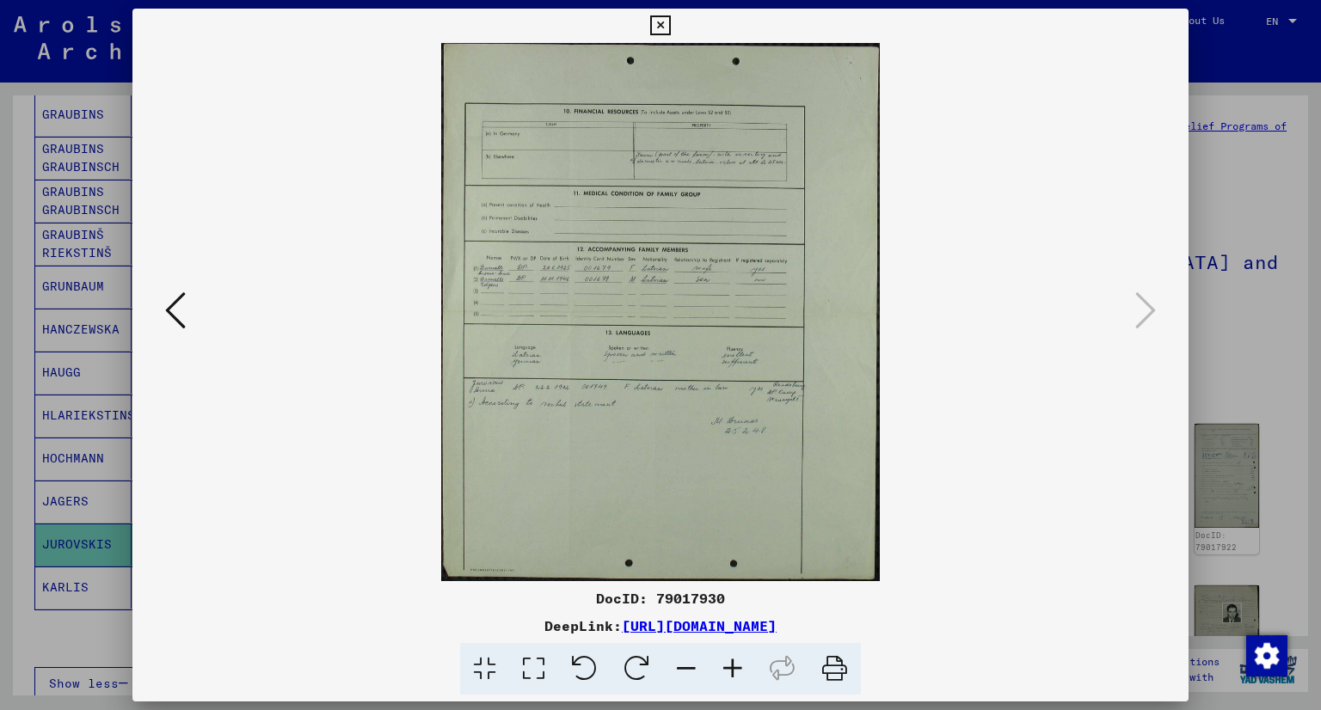
click at [660, 22] on icon at bounding box center [660, 25] width 20 height 21
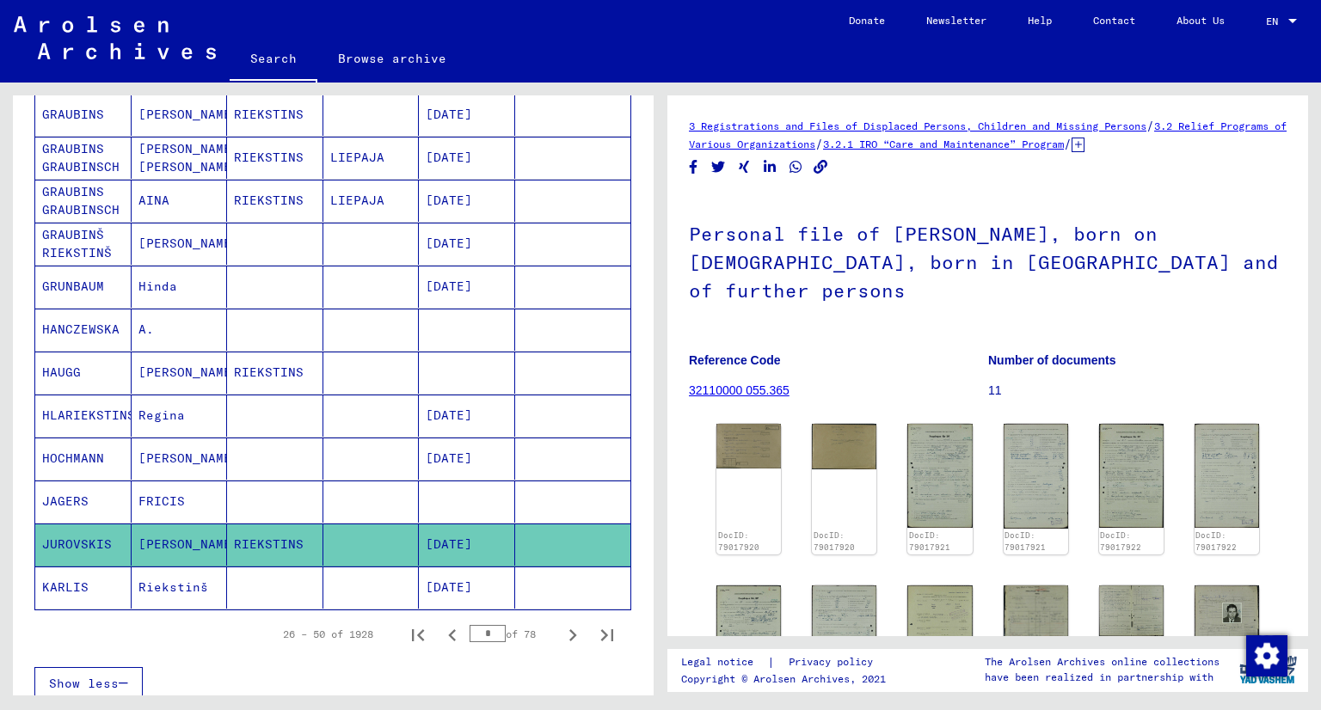
click at [201, 570] on mat-cell "Riekstinš" at bounding box center [180, 588] width 96 height 42
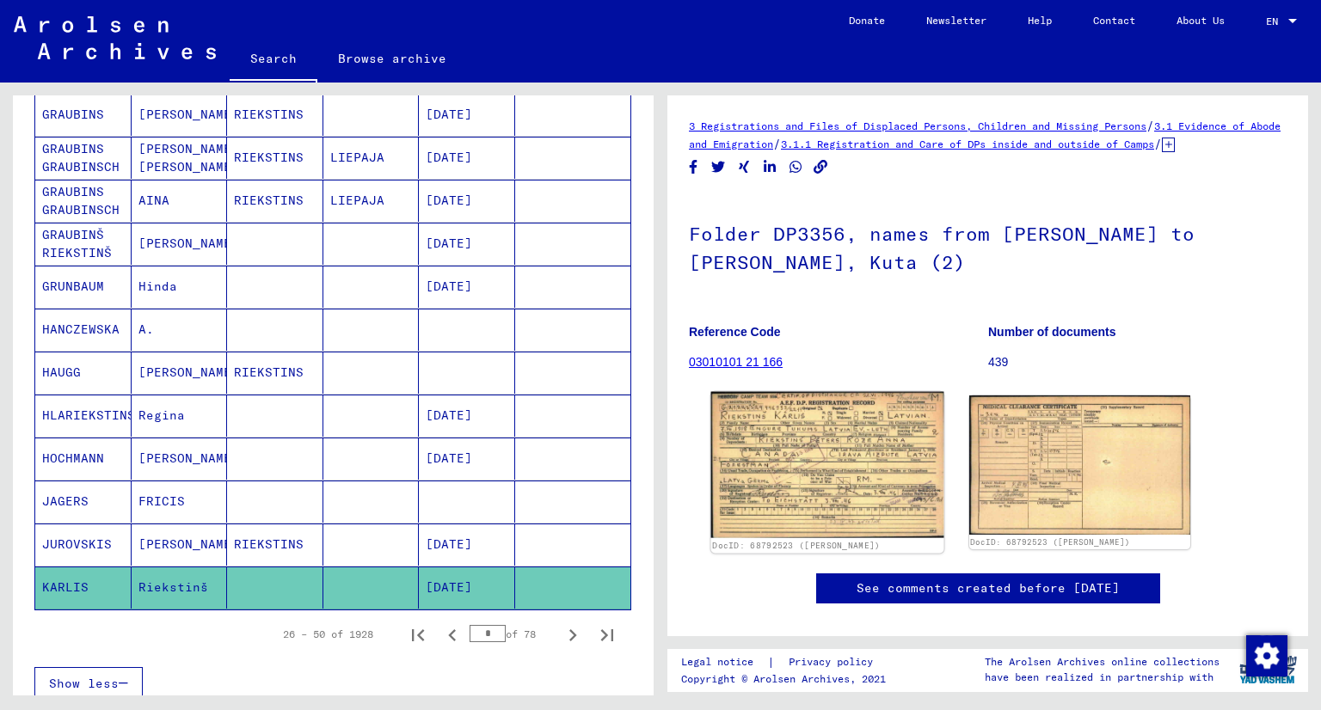
click at [796, 501] on img at bounding box center [827, 465] width 232 height 146
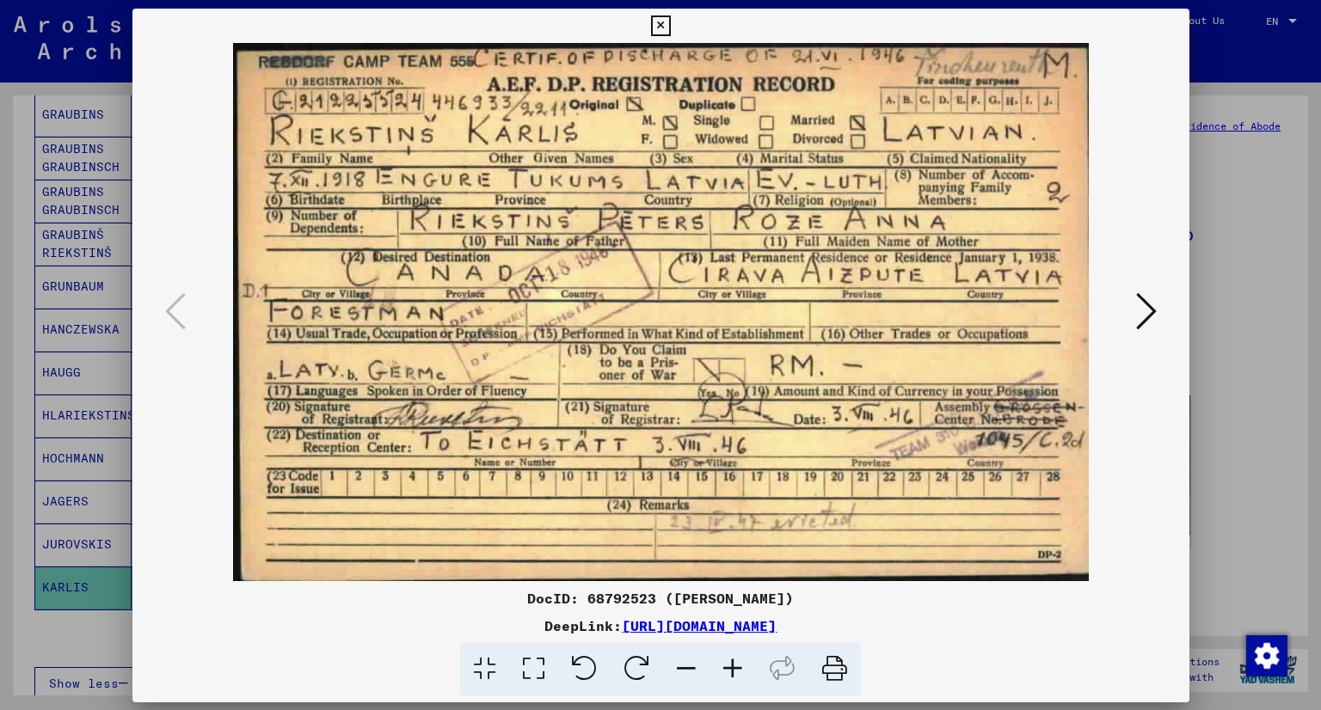
click at [796, 501] on img at bounding box center [661, 312] width 940 height 538
click at [655, 23] on icon at bounding box center [660, 25] width 20 height 21
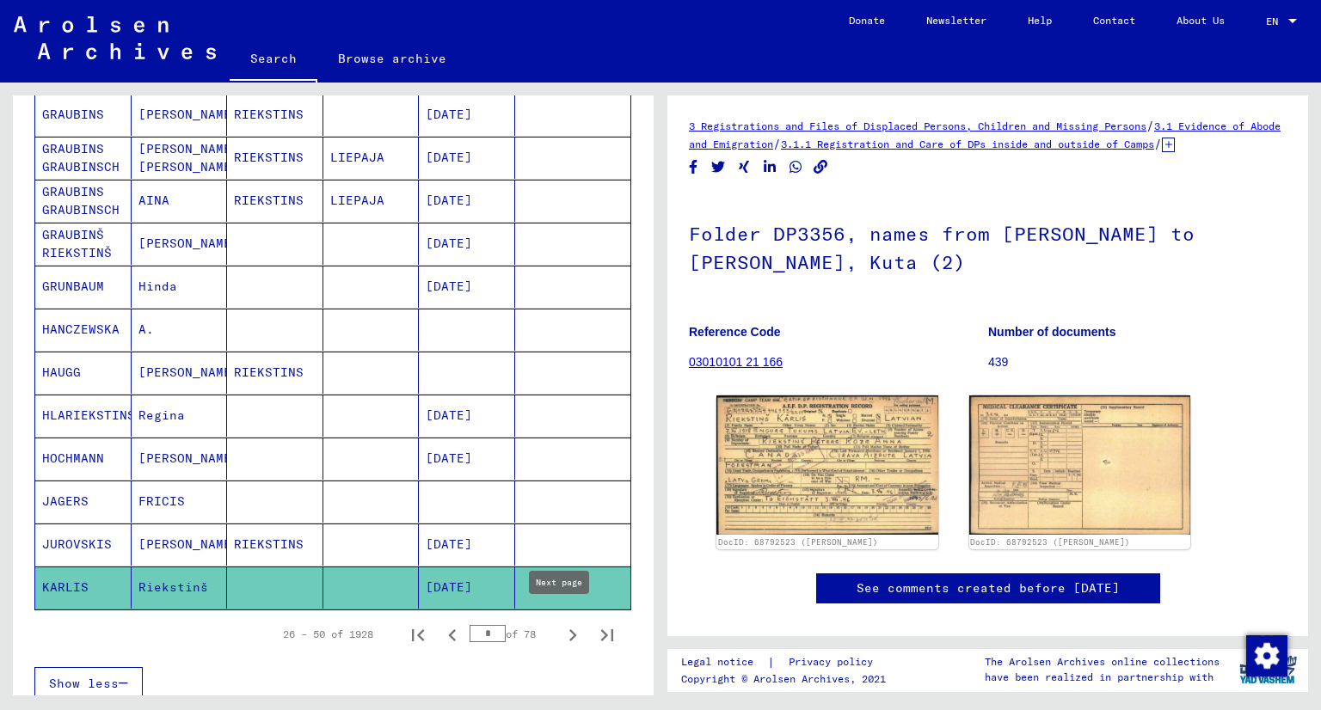
click at [563, 624] on icon "Next page" at bounding box center [573, 636] width 24 height 24
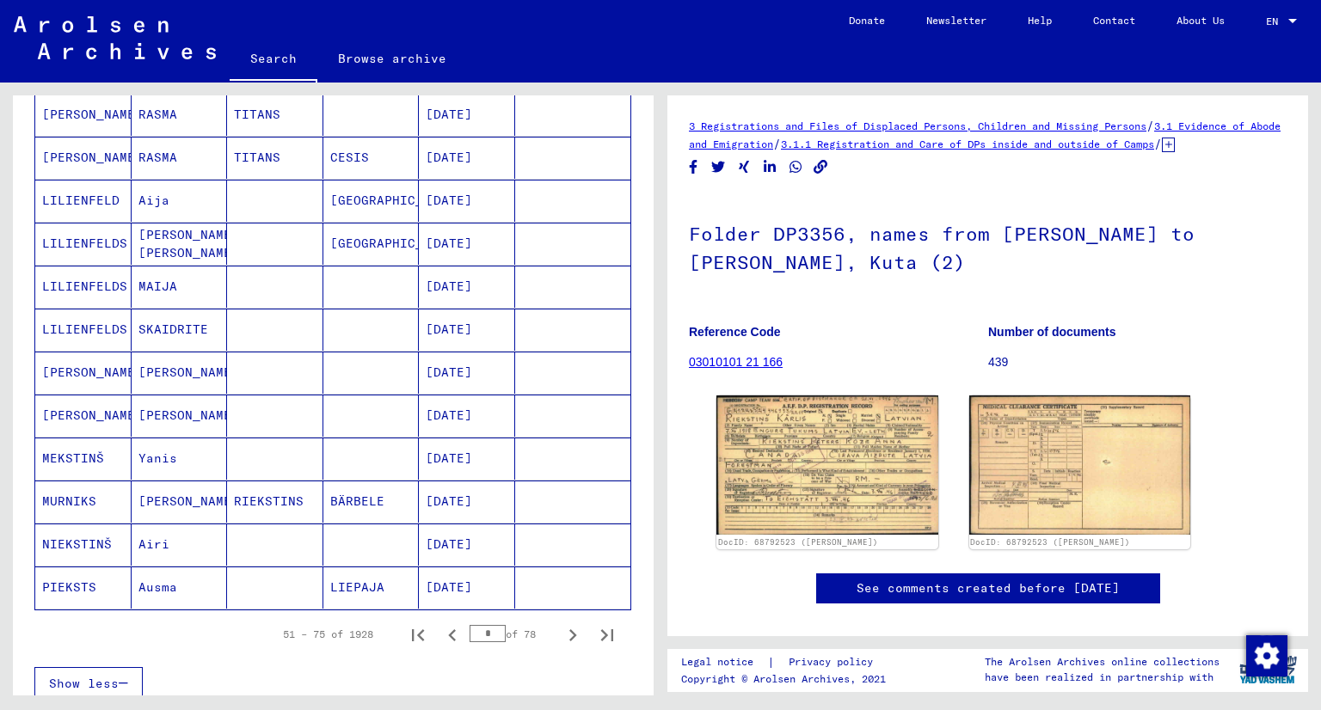
click at [170, 352] on mat-cell "[PERSON_NAME]" at bounding box center [180, 373] width 96 height 42
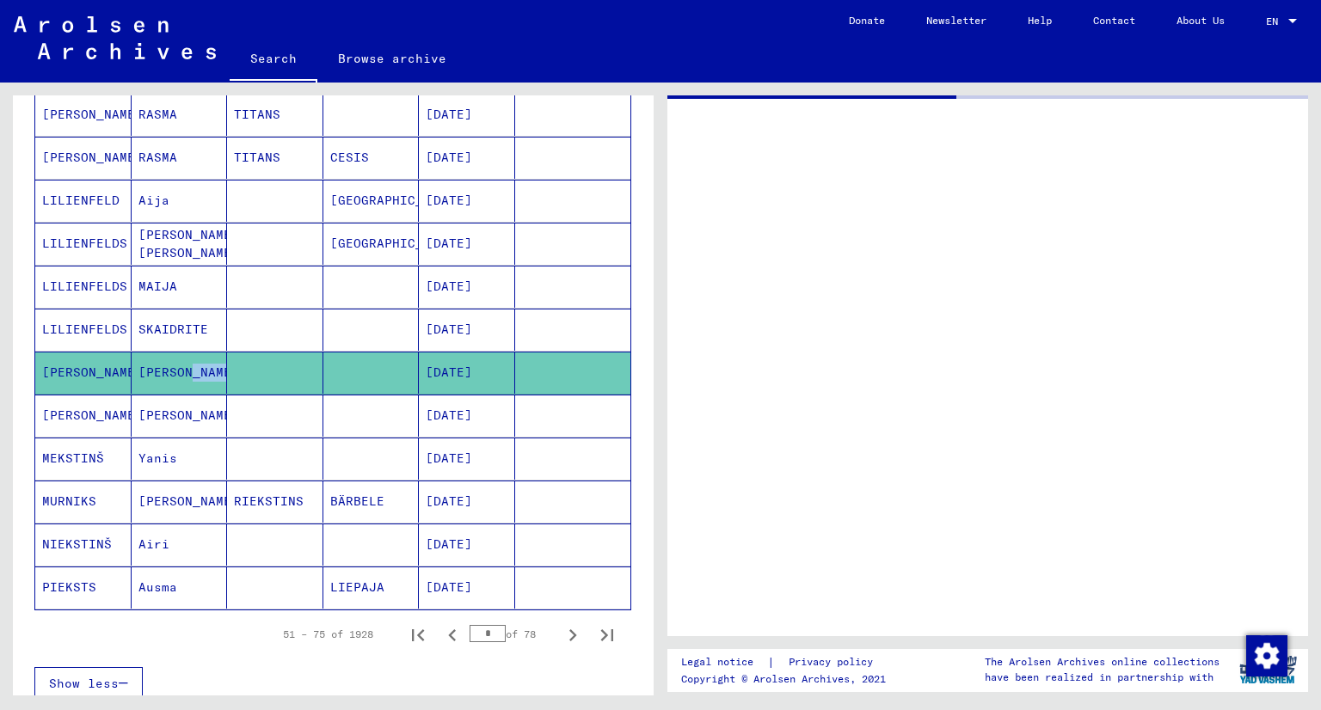
click at [170, 352] on mat-cell "[PERSON_NAME]" at bounding box center [180, 373] width 96 height 42
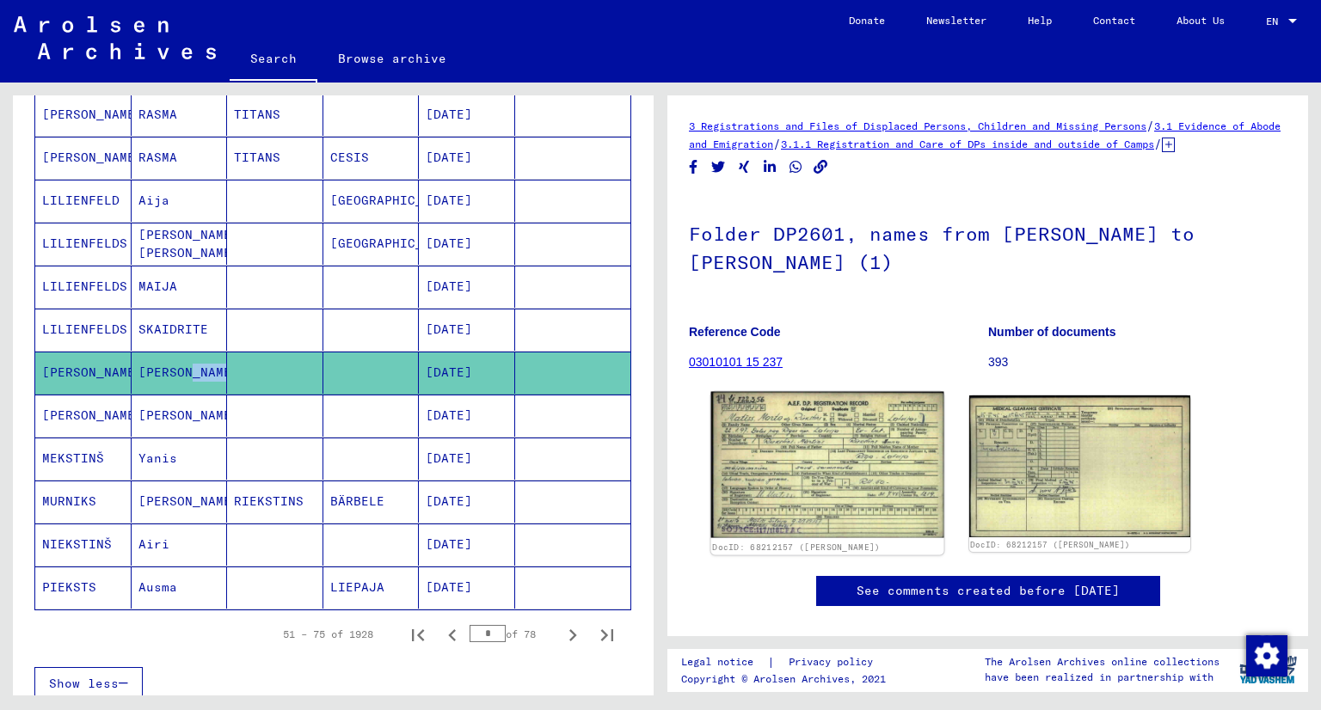
click at [829, 505] on img at bounding box center [827, 465] width 232 height 146
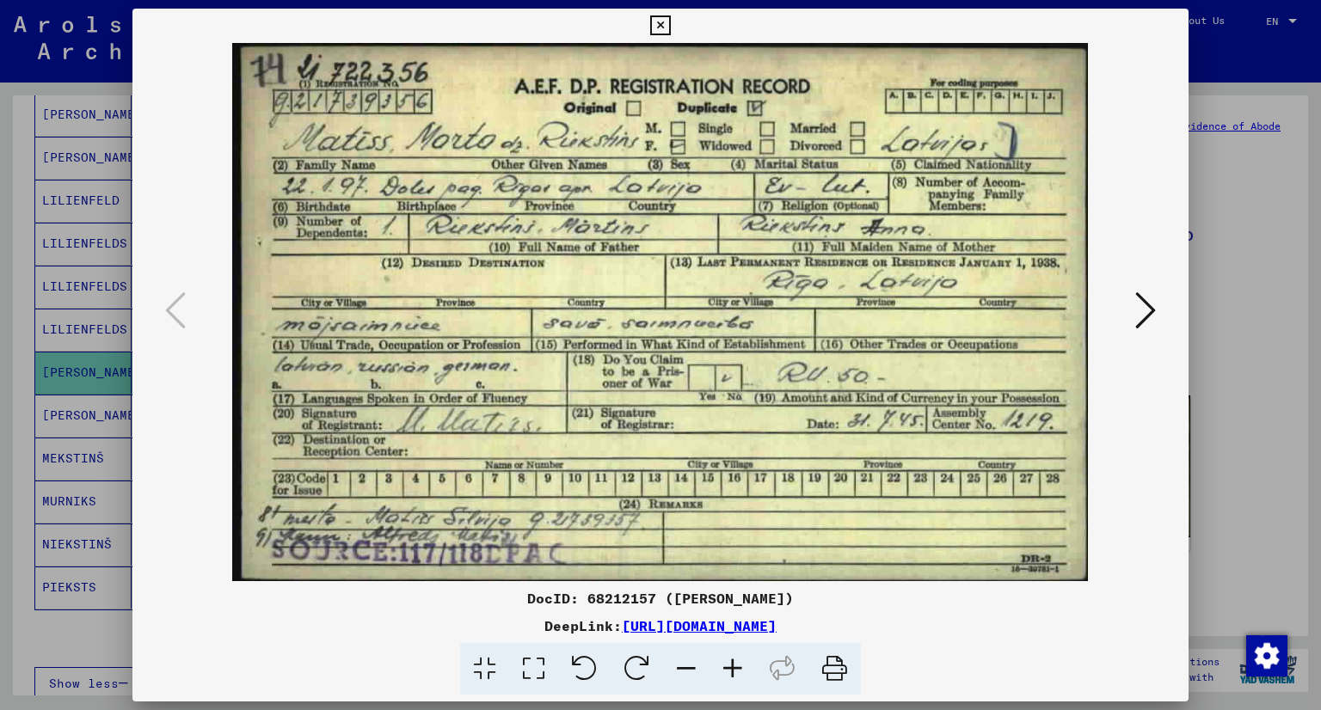
click at [1144, 307] on icon at bounding box center [1145, 310] width 21 height 41
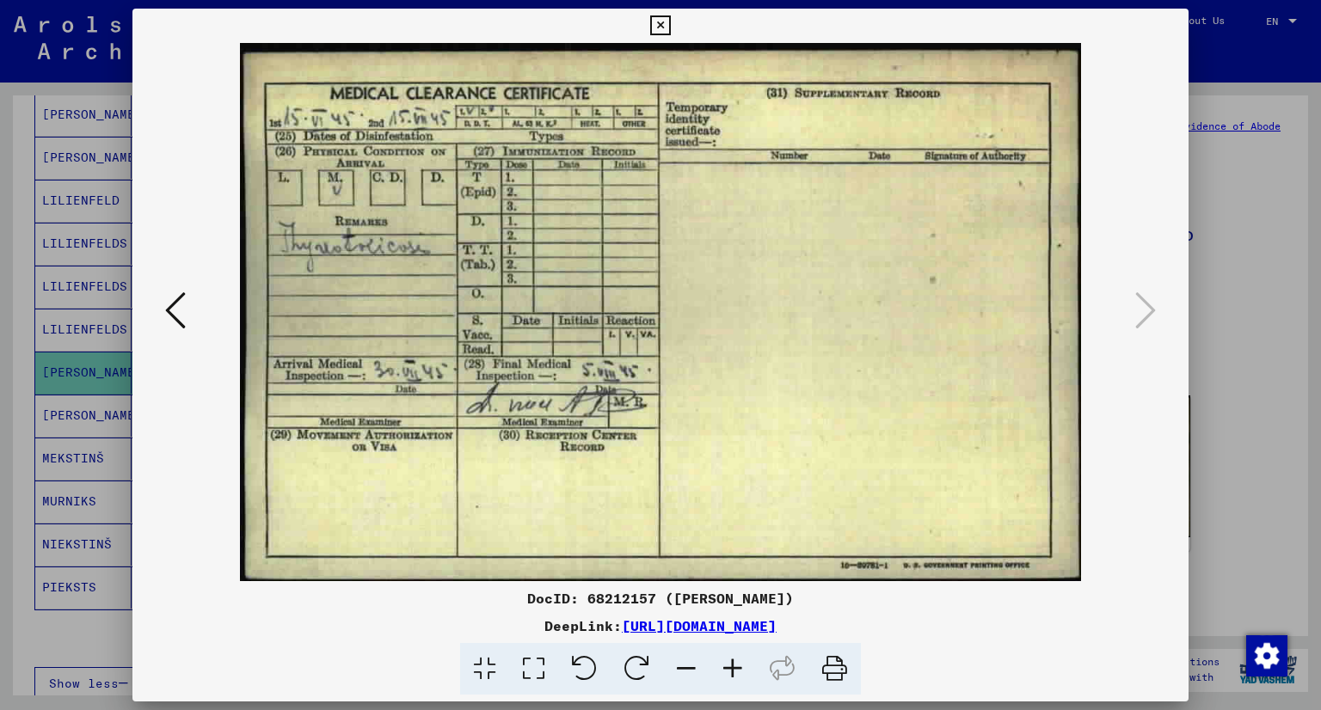
click at [666, 21] on icon at bounding box center [660, 25] width 20 height 21
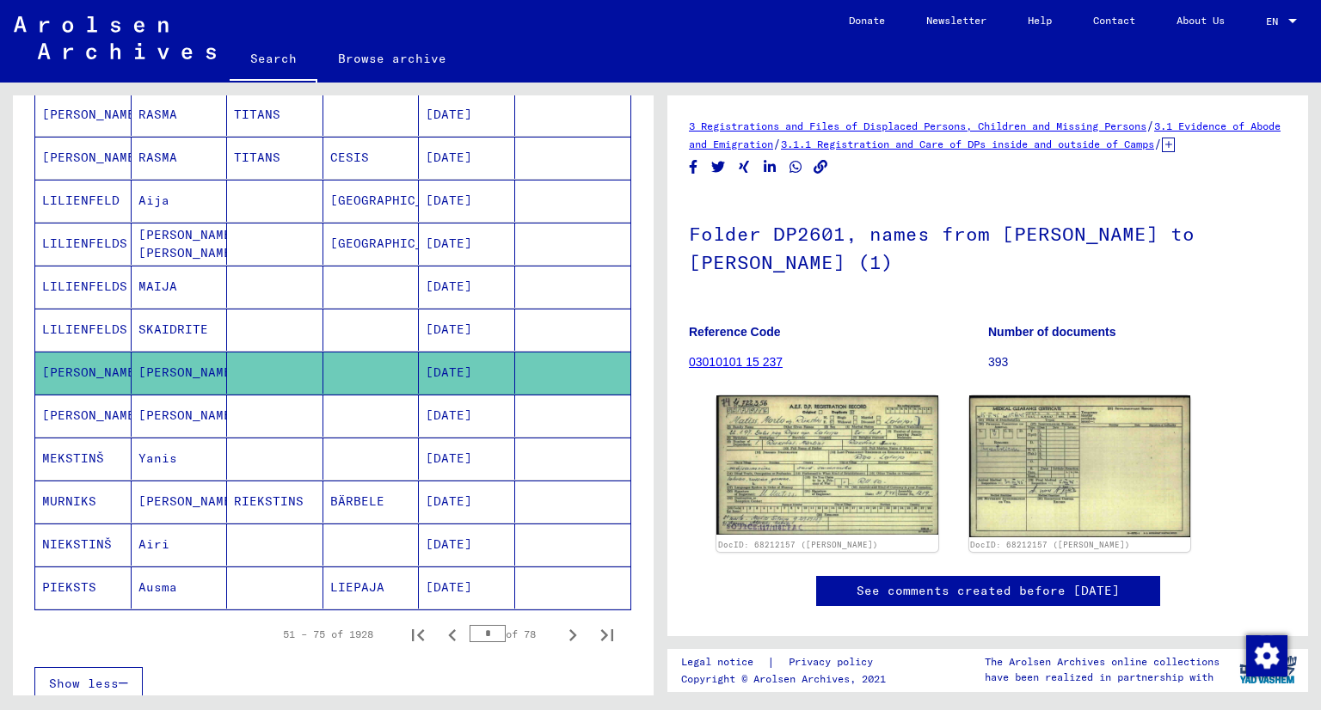
click at [95, 149] on mat-cell "[PERSON_NAME]" at bounding box center [83, 158] width 96 height 42
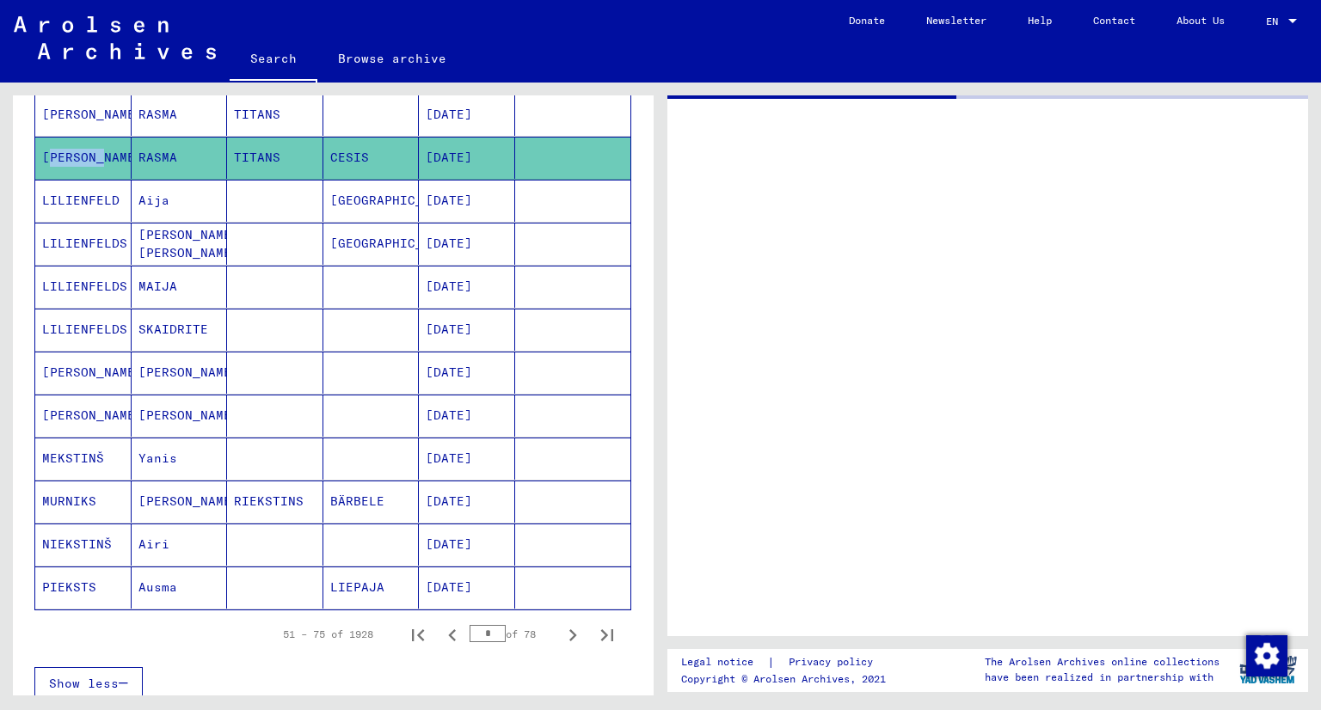
click at [95, 149] on mat-cell "[PERSON_NAME]" at bounding box center [83, 158] width 96 height 42
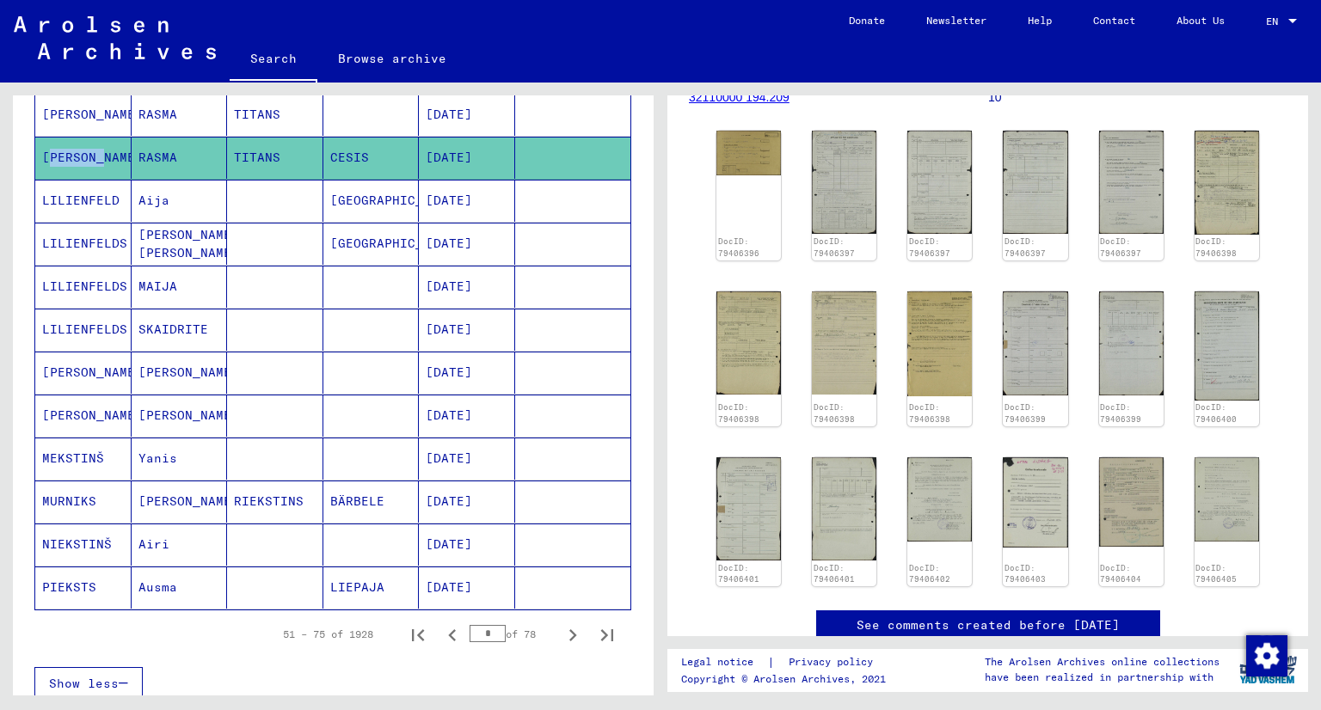
scroll to position [280, 0]
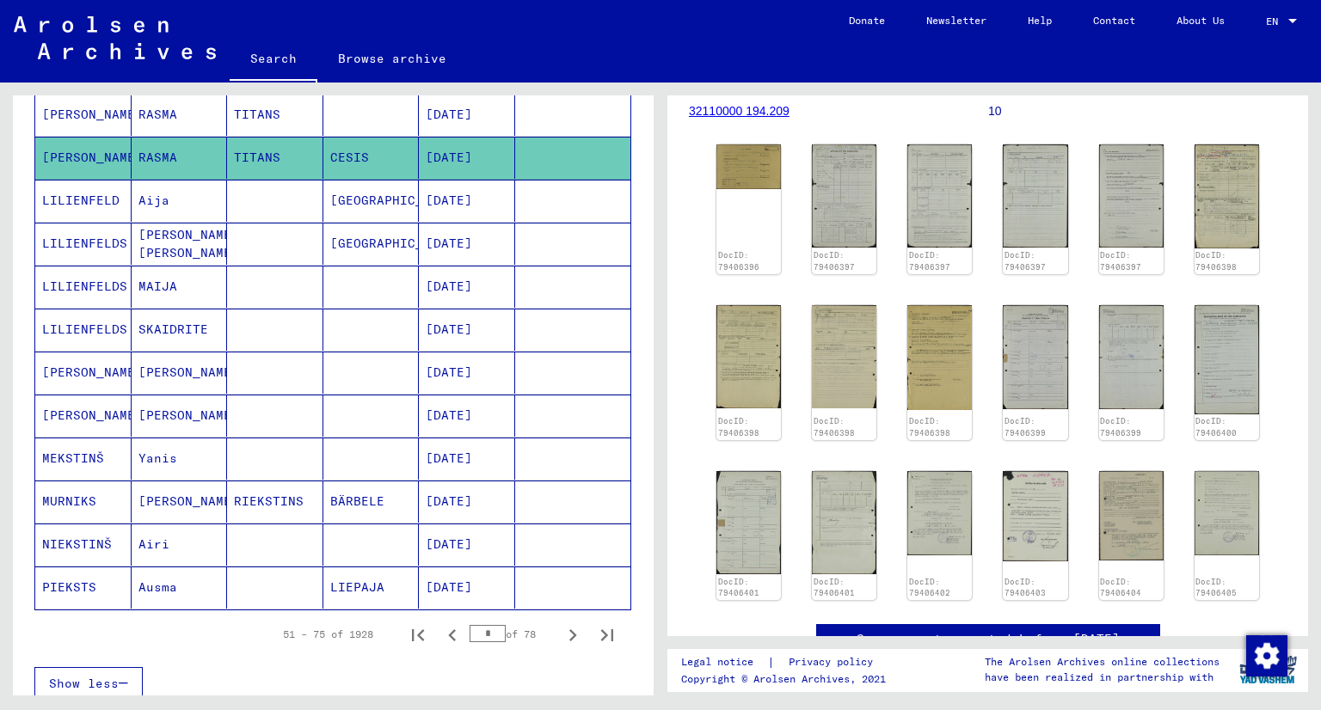
click at [1317, 362] on div "3 Registrations and Files of Displaced Persons, Children and Missing Persons / …" at bounding box center [991, 389] width 661 height 613
click at [847, 181] on img at bounding box center [844, 195] width 68 height 108
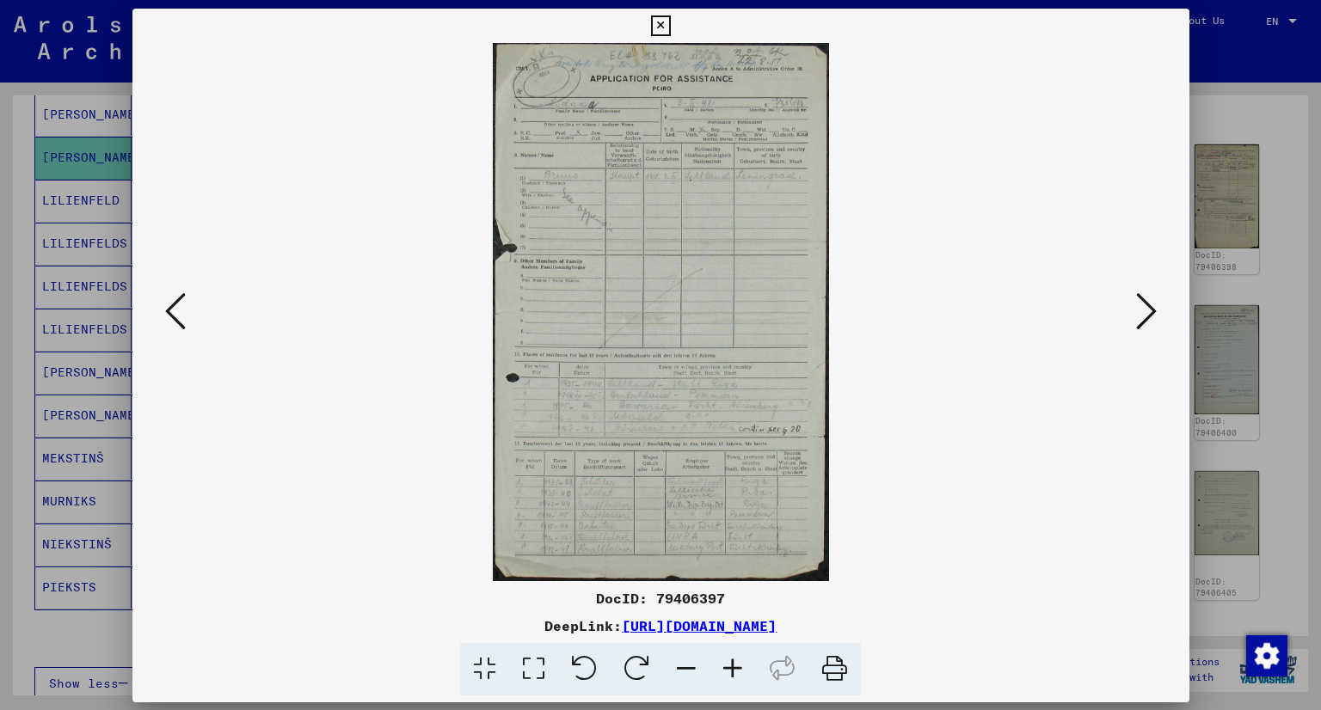
click at [847, 181] on img at bounding box center [661, 312] width 940 height 538
click at [181, 313] on icon at bounding box center [175, 310] width 21 height 41
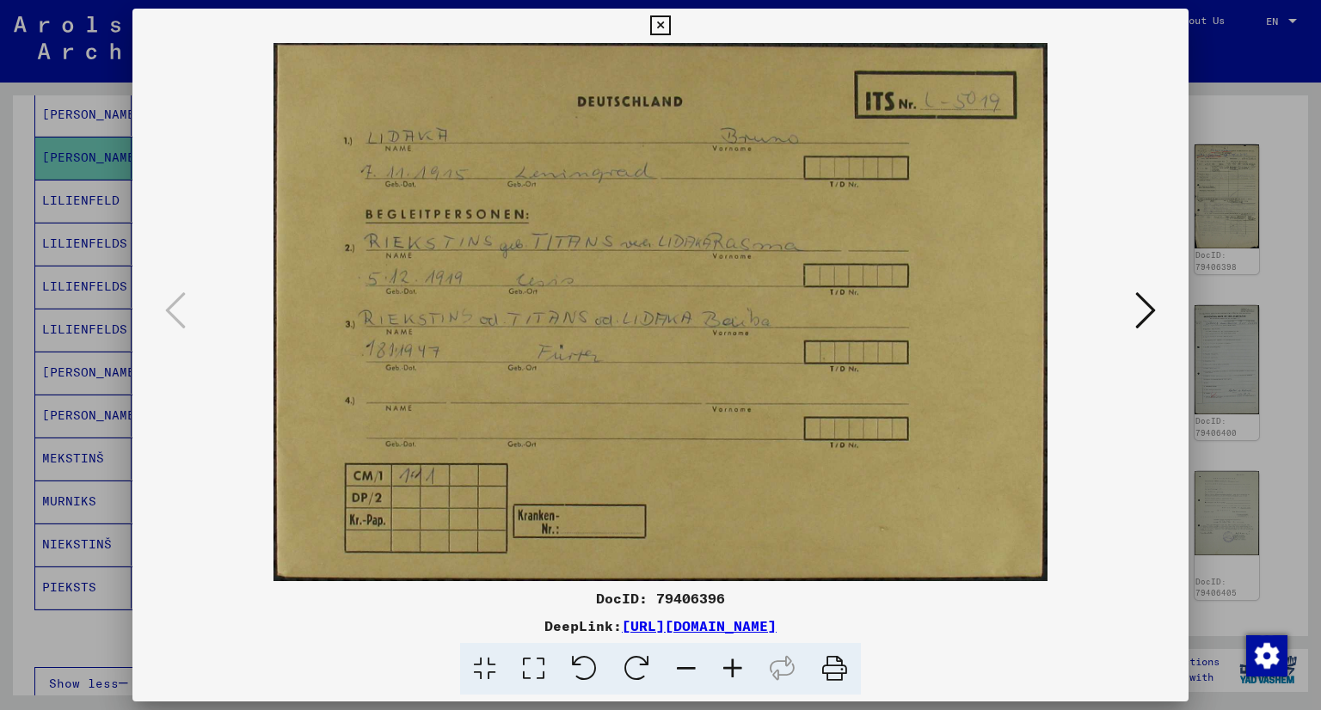
click at [661, 22] on icon at bounding box center [660, 25] width 20 height 21
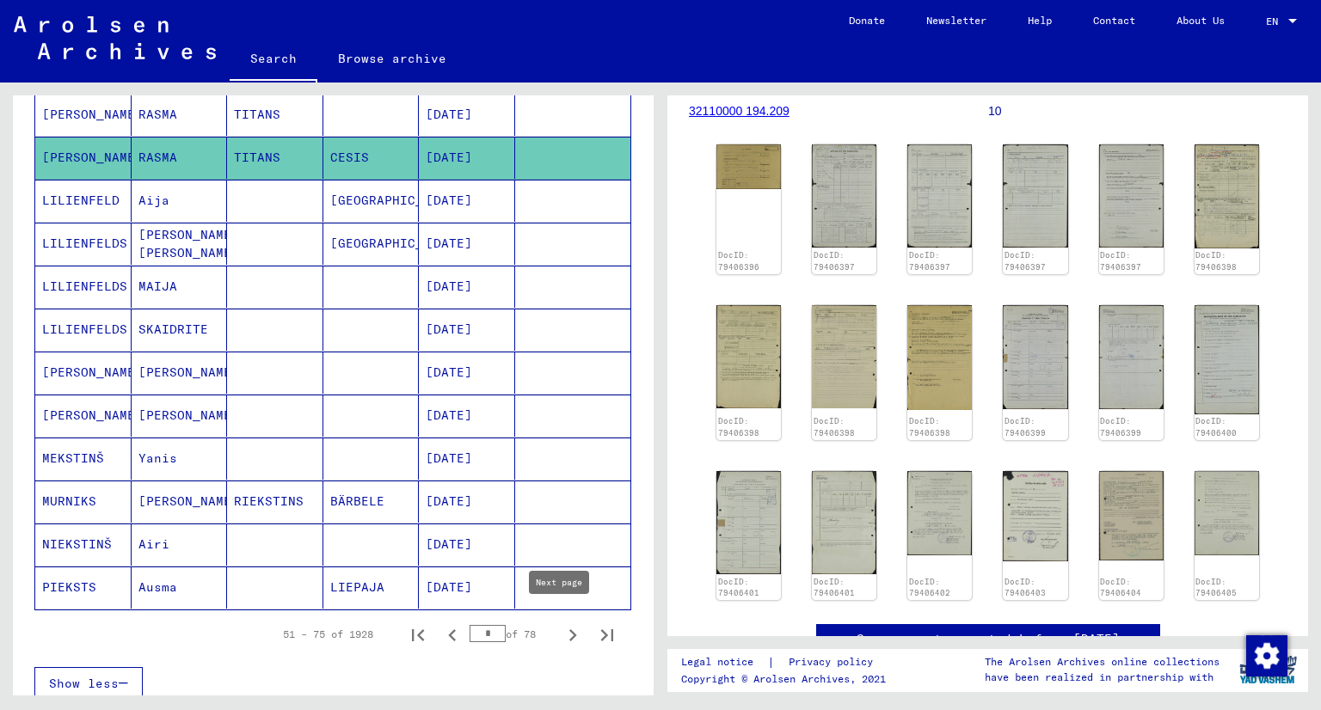
click at [569, 630] on icon "Next page" at bounding box center [573, 636] width 8 height 12
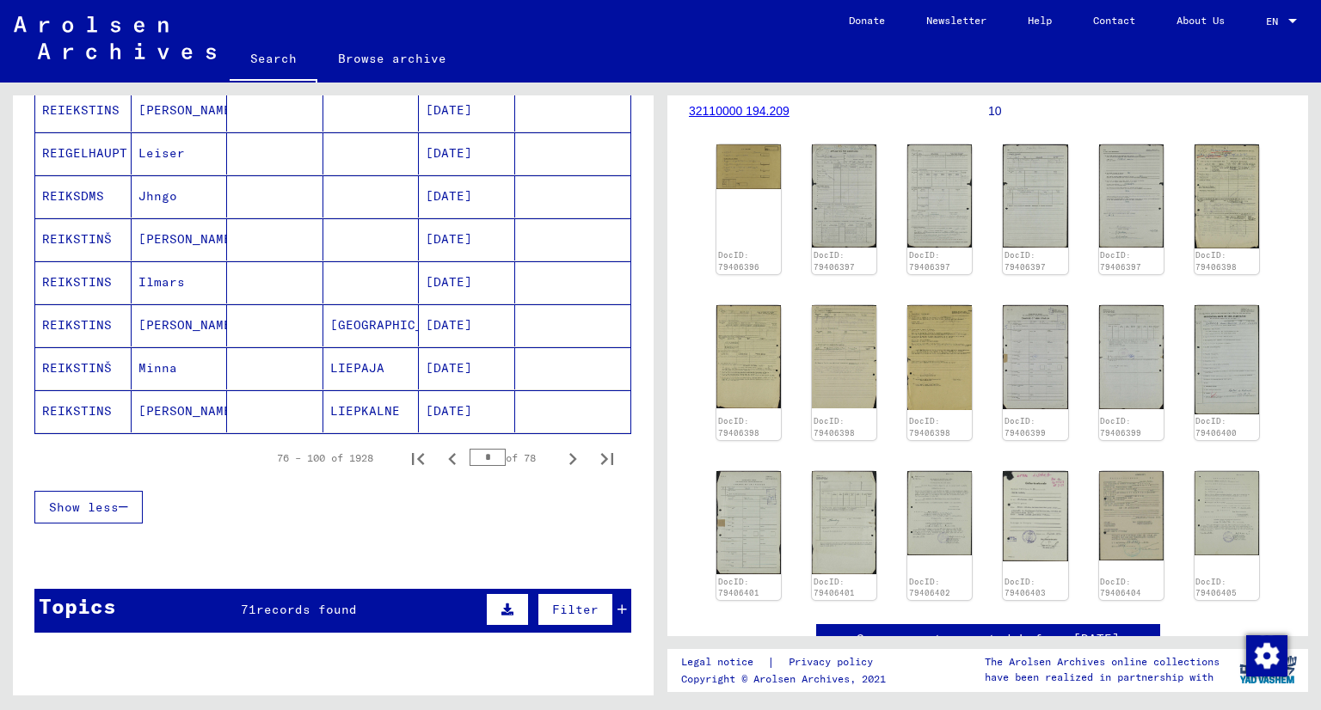
scroll to position [997, 0]
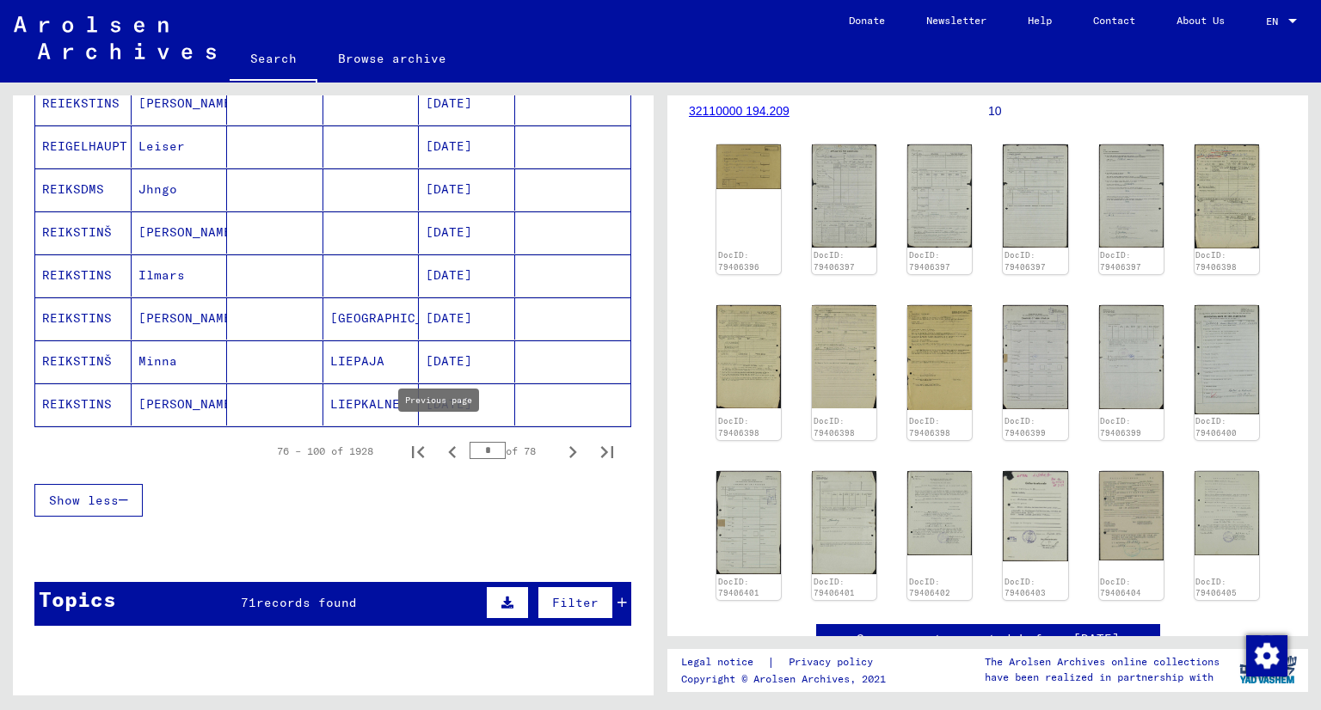
click at [440, 441] on icon "Previous page" at bounding box center [452, 452] width 24 height 24
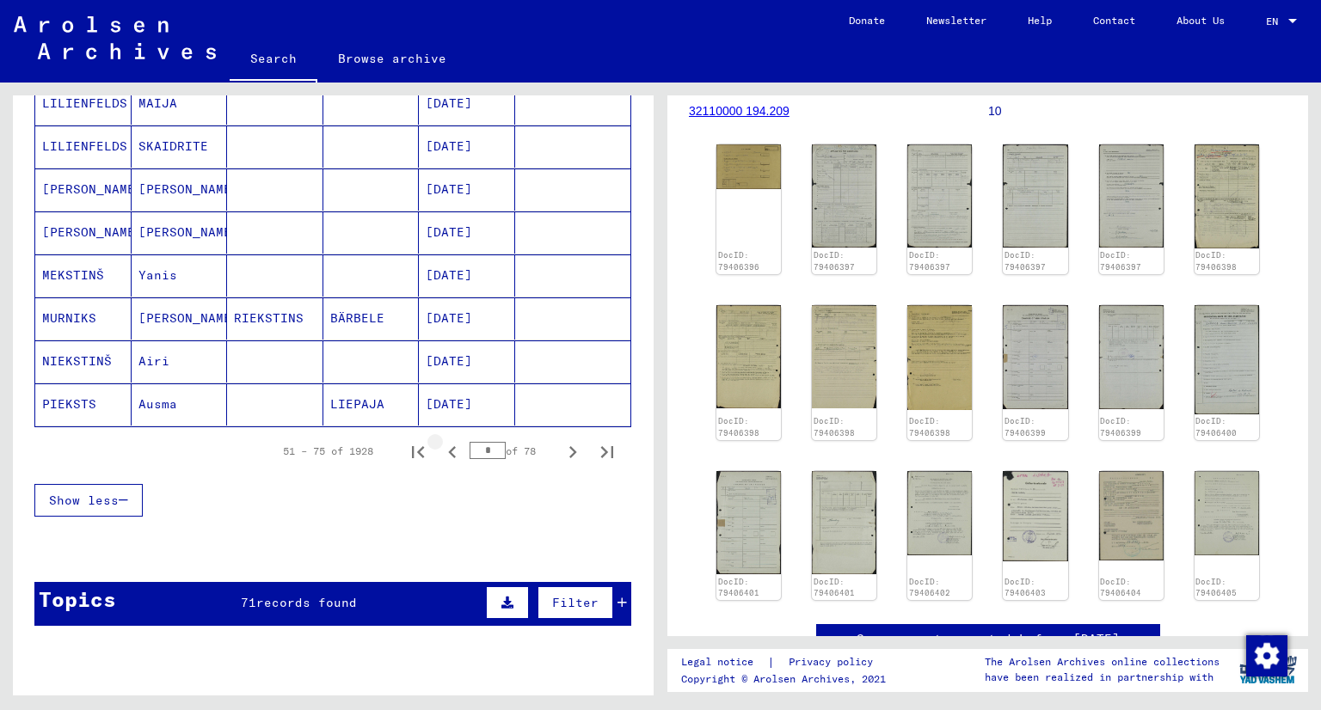
click at [440, 441] on icon "Previous page" at bounding box center [452, 452] width 24 height 24
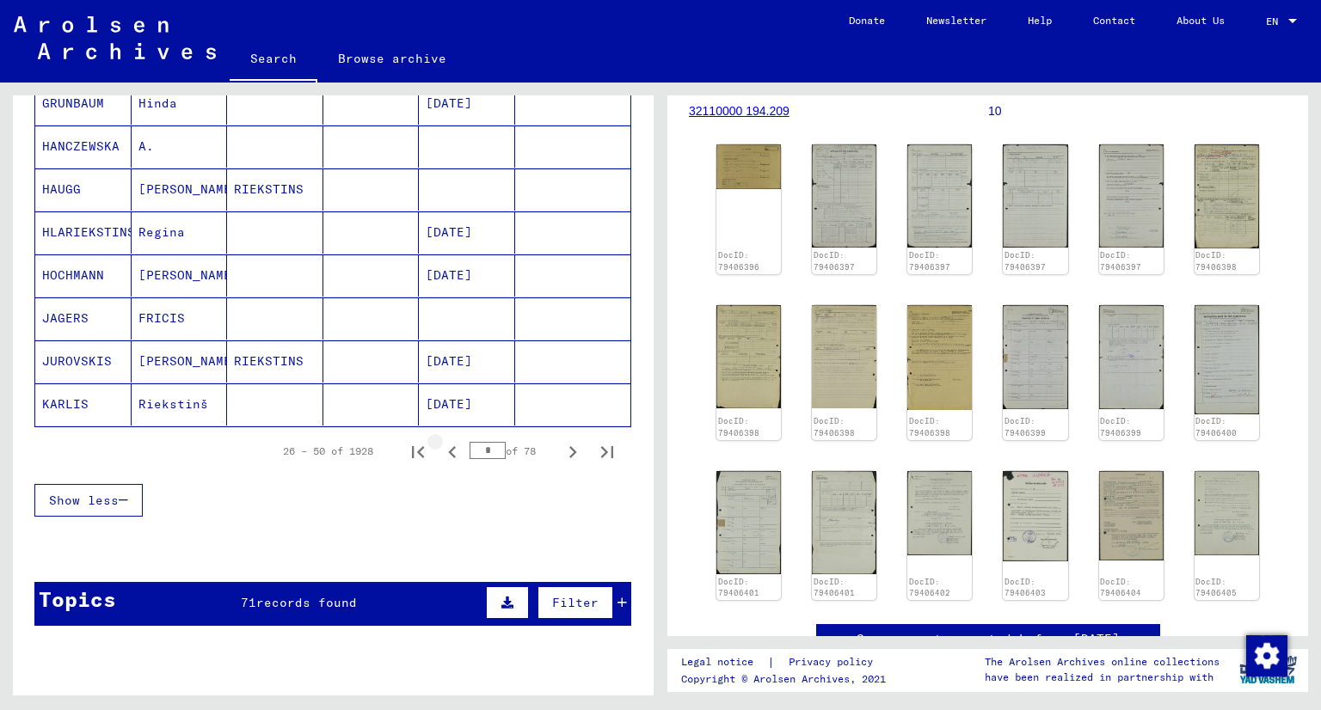
click at [440, 441] on icon "Previous page" at bounding box center [452, 452] width 24 height 24
type input "*"
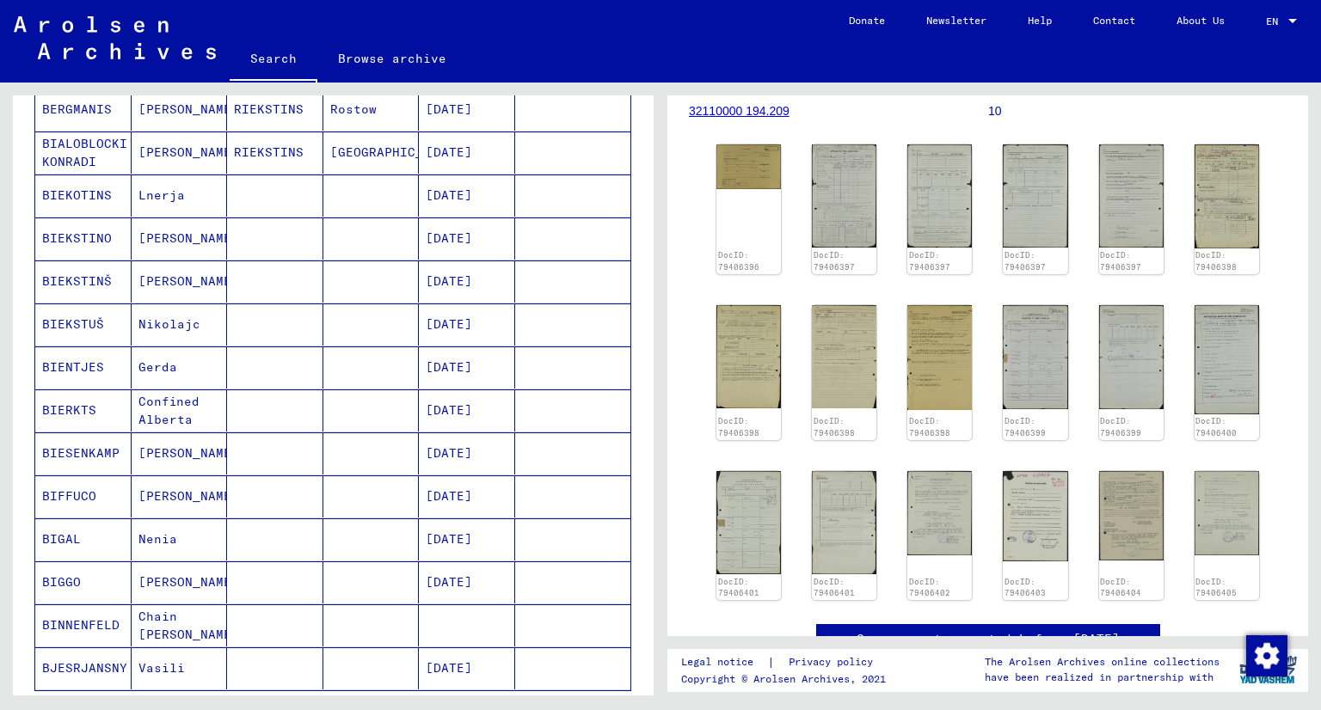
scroll to position [714, 0]
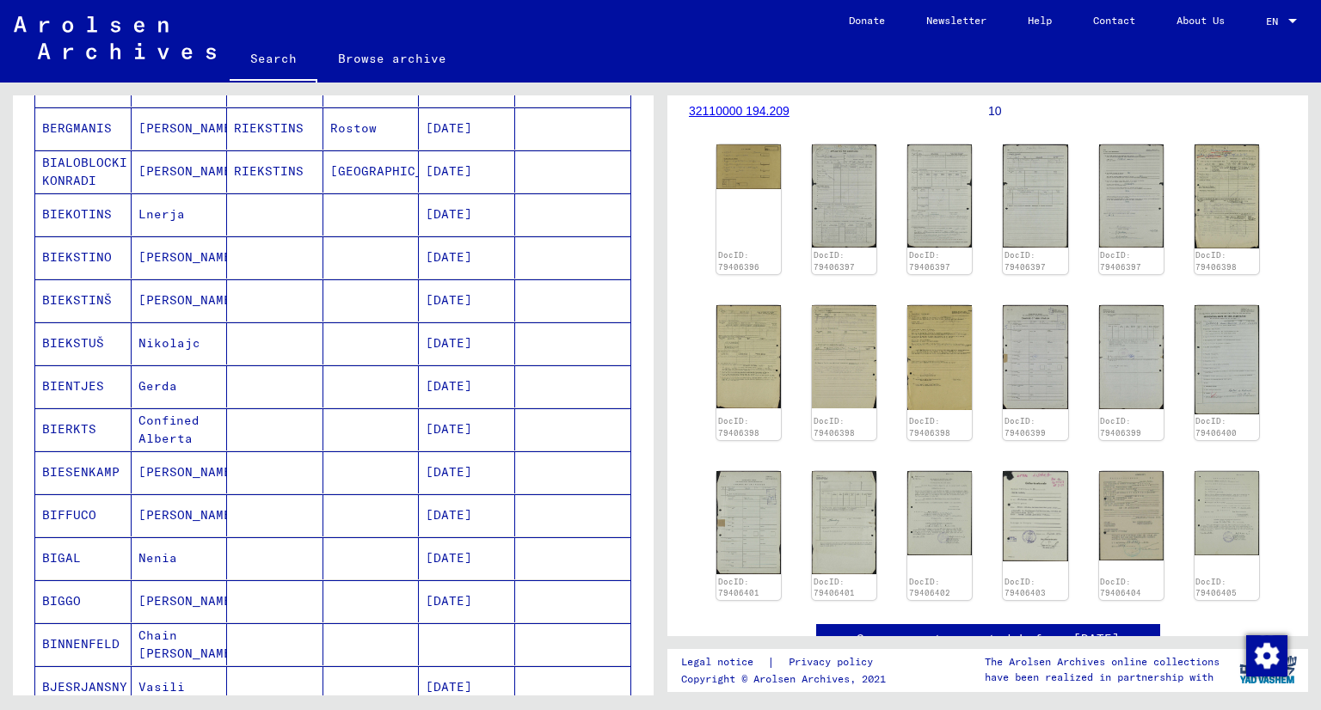
click at [146, 291] on mat-cell "[PERSON_NAME]" at bounding box center [180, 301] width 96 height 42
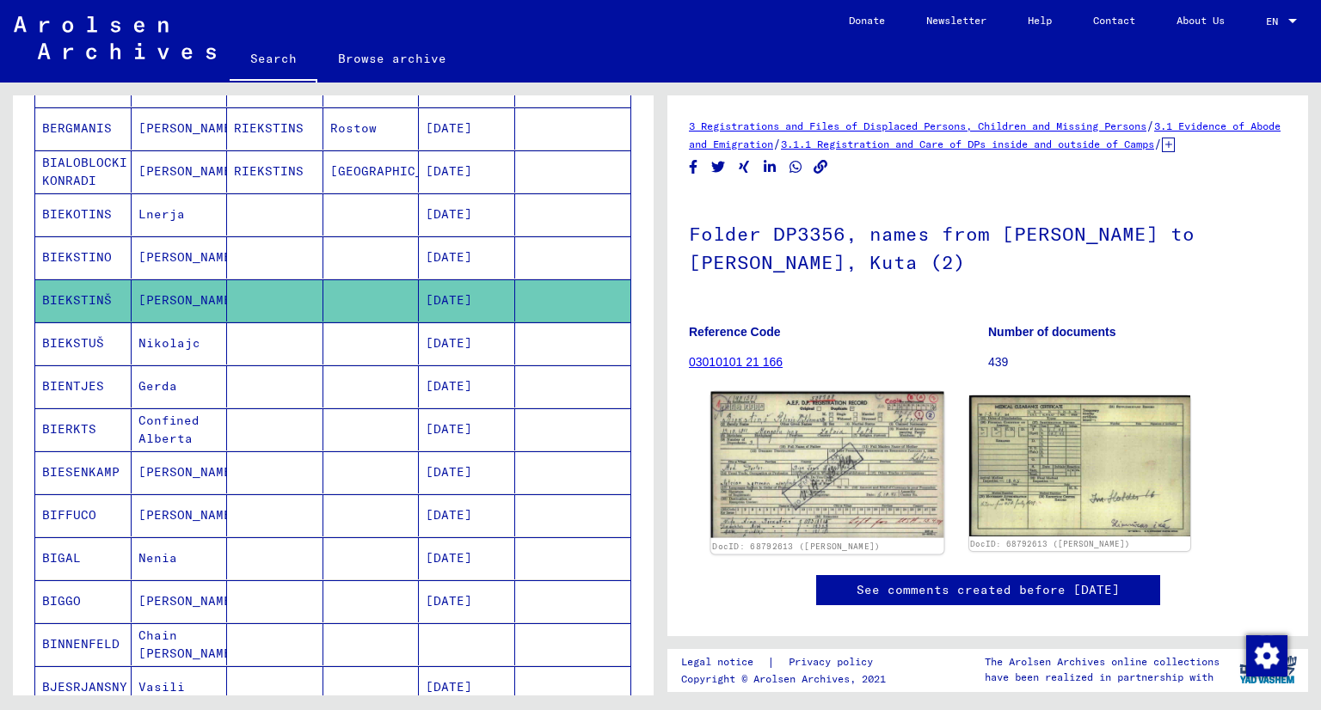
click at [811, 465] on img at bounding box center [827, 465] width 232 height 146
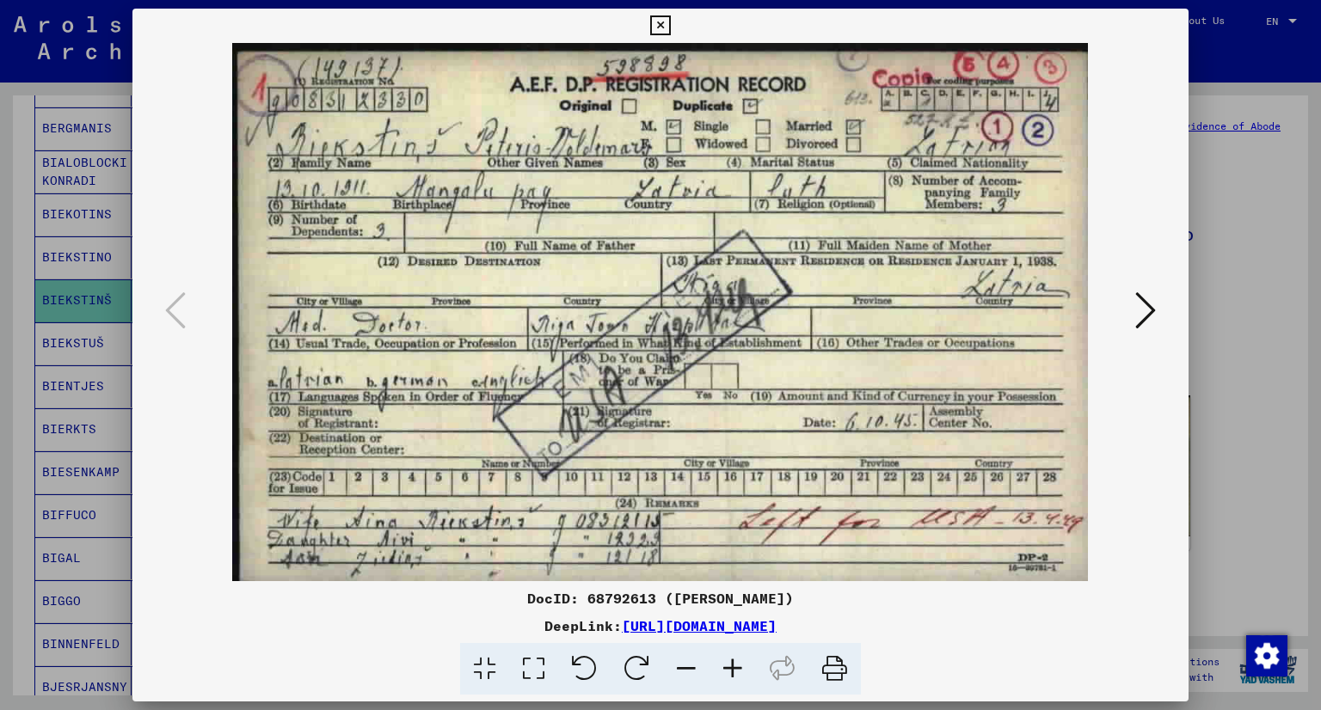
click at [1144, 309] on icon at bounding box center [1145, 310] width 21 height 41
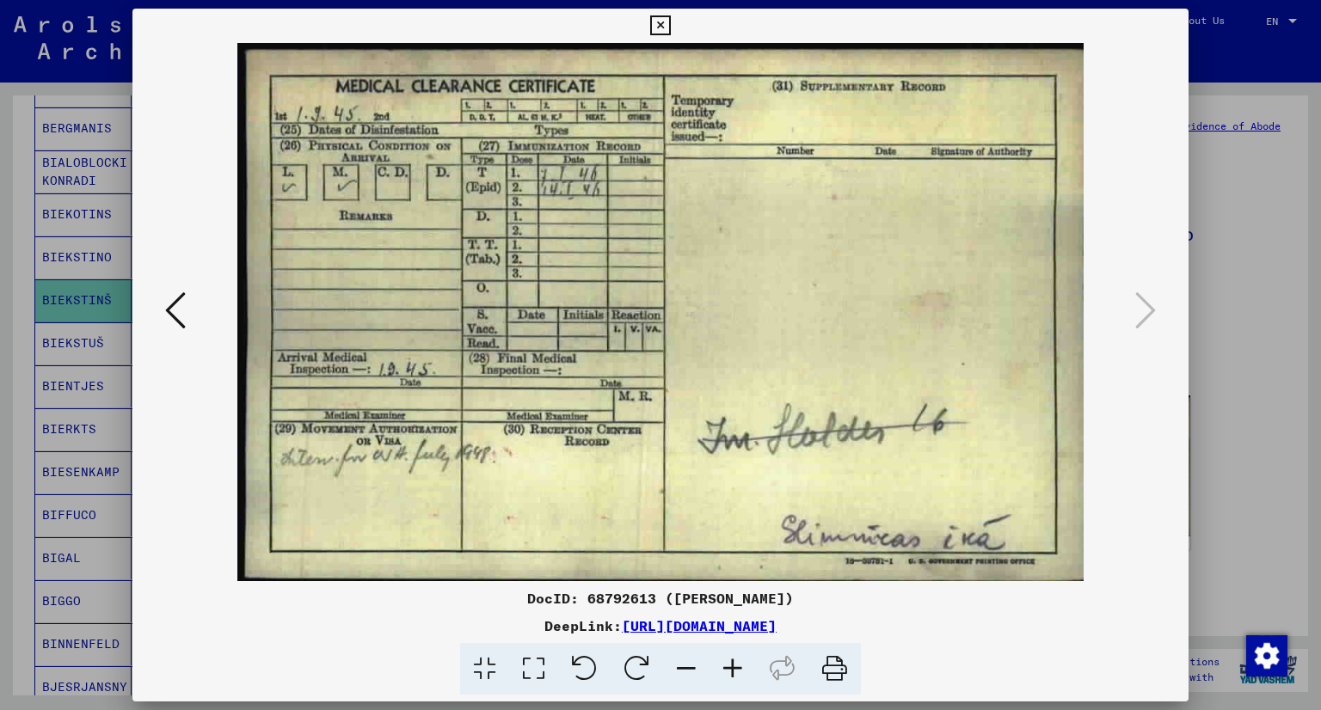
click at [661, 25] on icon at bounding box center [660, 25] width 20 height 21
